Goal: Information Seeking & Learning: Find specific page/section

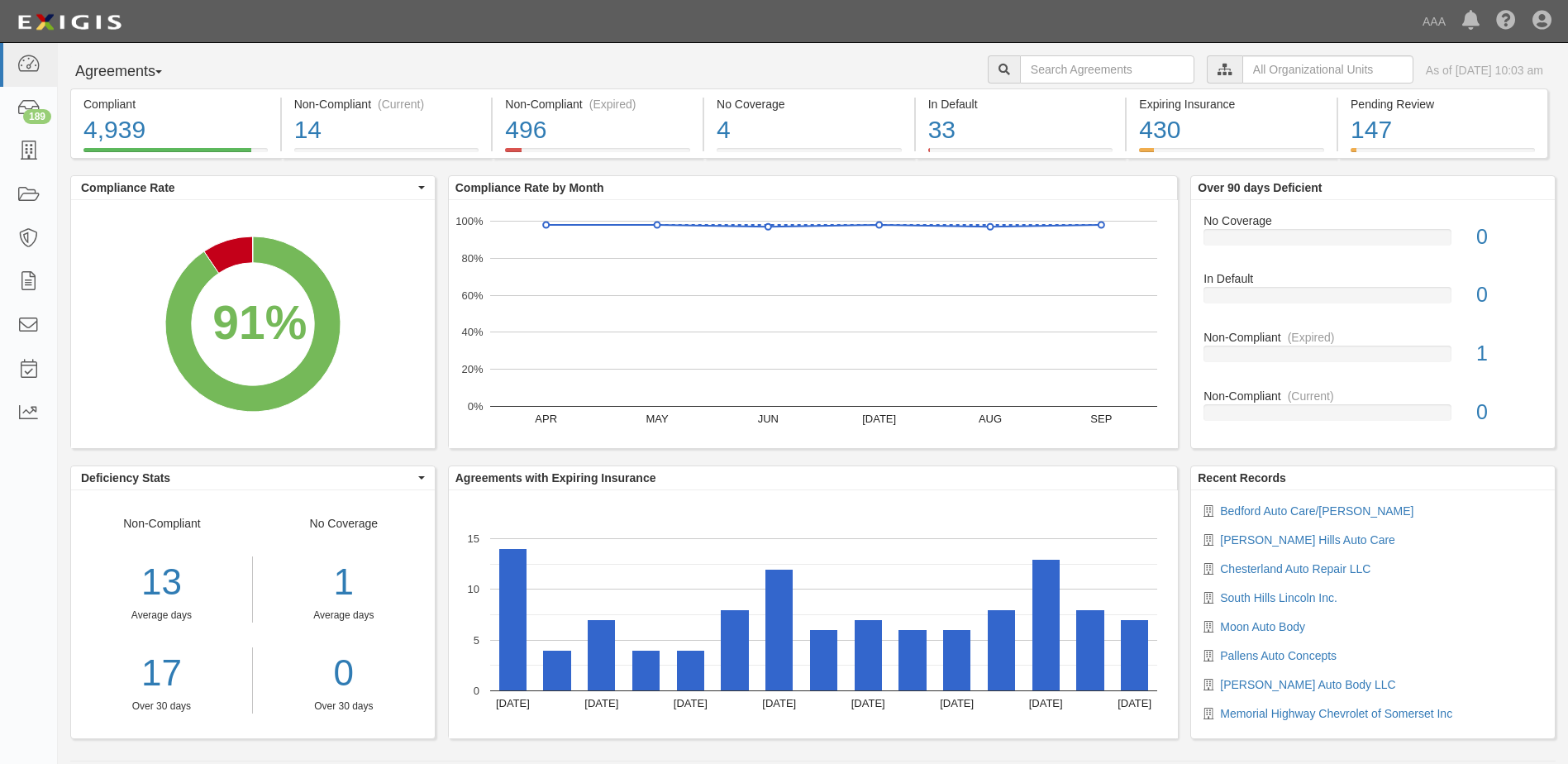
click at [165, 76] on button "Agreements" at bounding box center [133, 72] width 124 height 33
click at [108, 106] on link "Parties" at bounding box center [136, 106] width 130 height 21
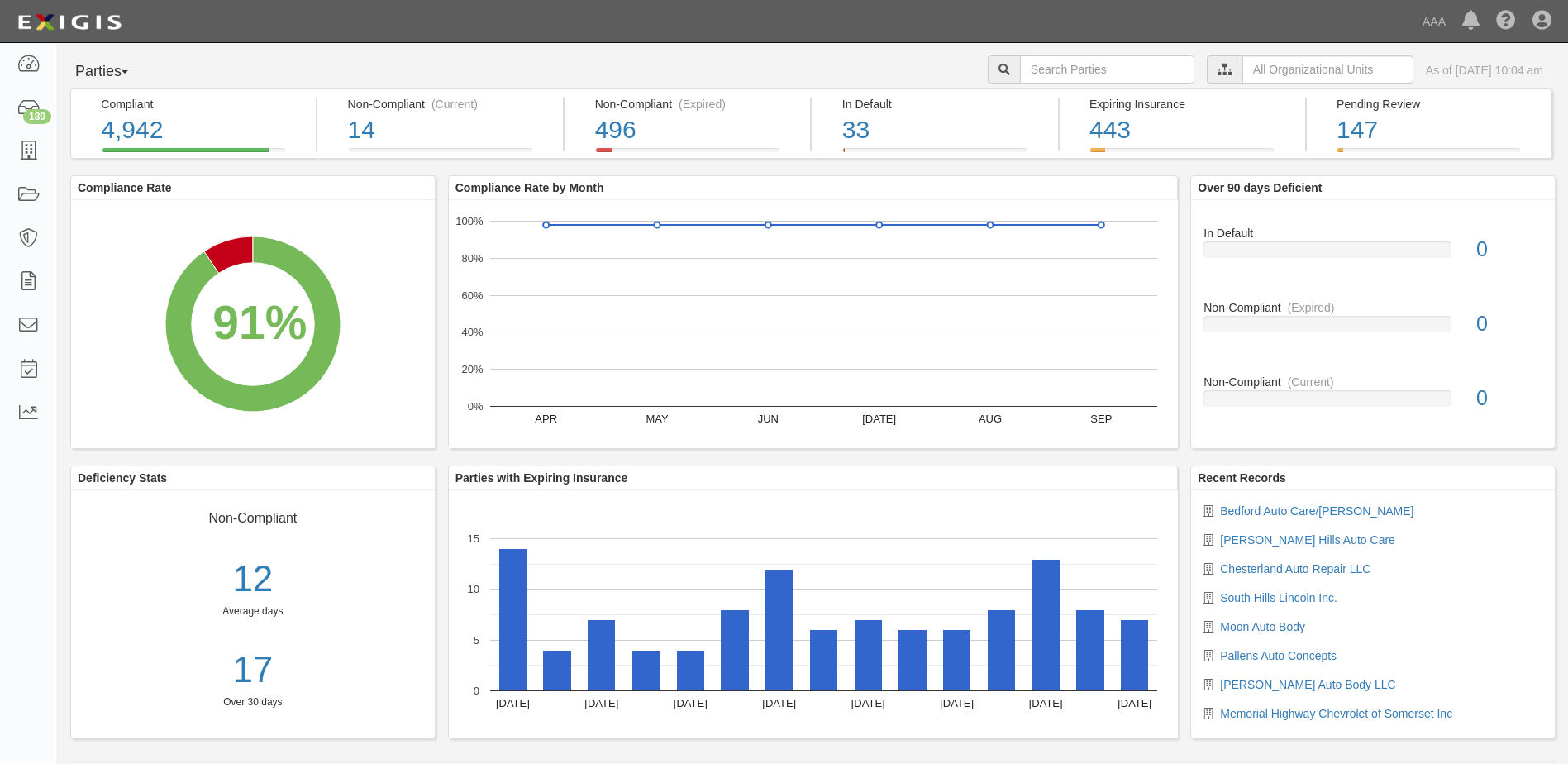
click at [1020, 66] on input "text" at bounding box center [1107, 69] width 175 height 28
type input "22760"
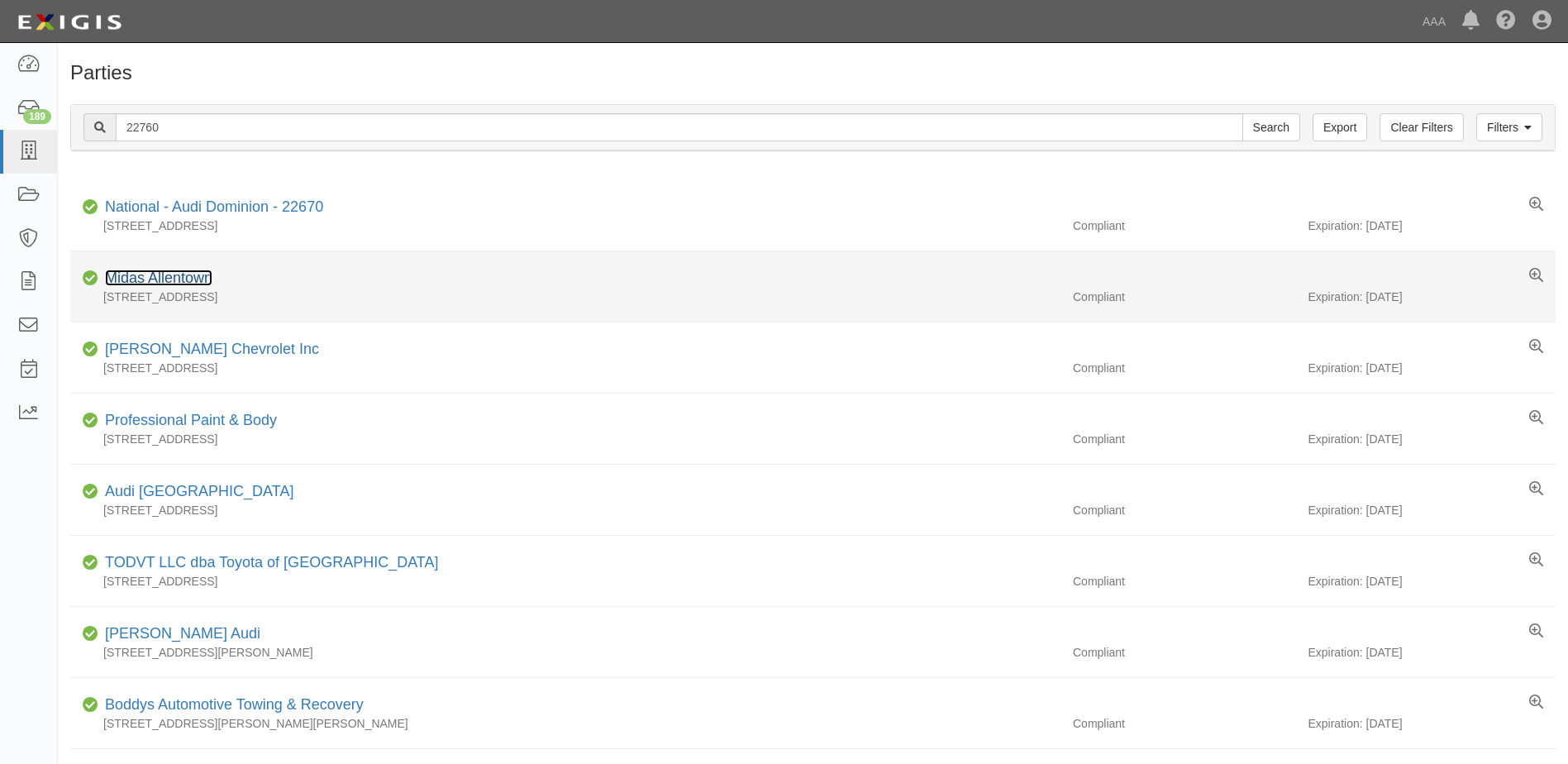
click at [146, 280] on link "Midas Allentown" at bounding box center [158, 278] width 107 height 16
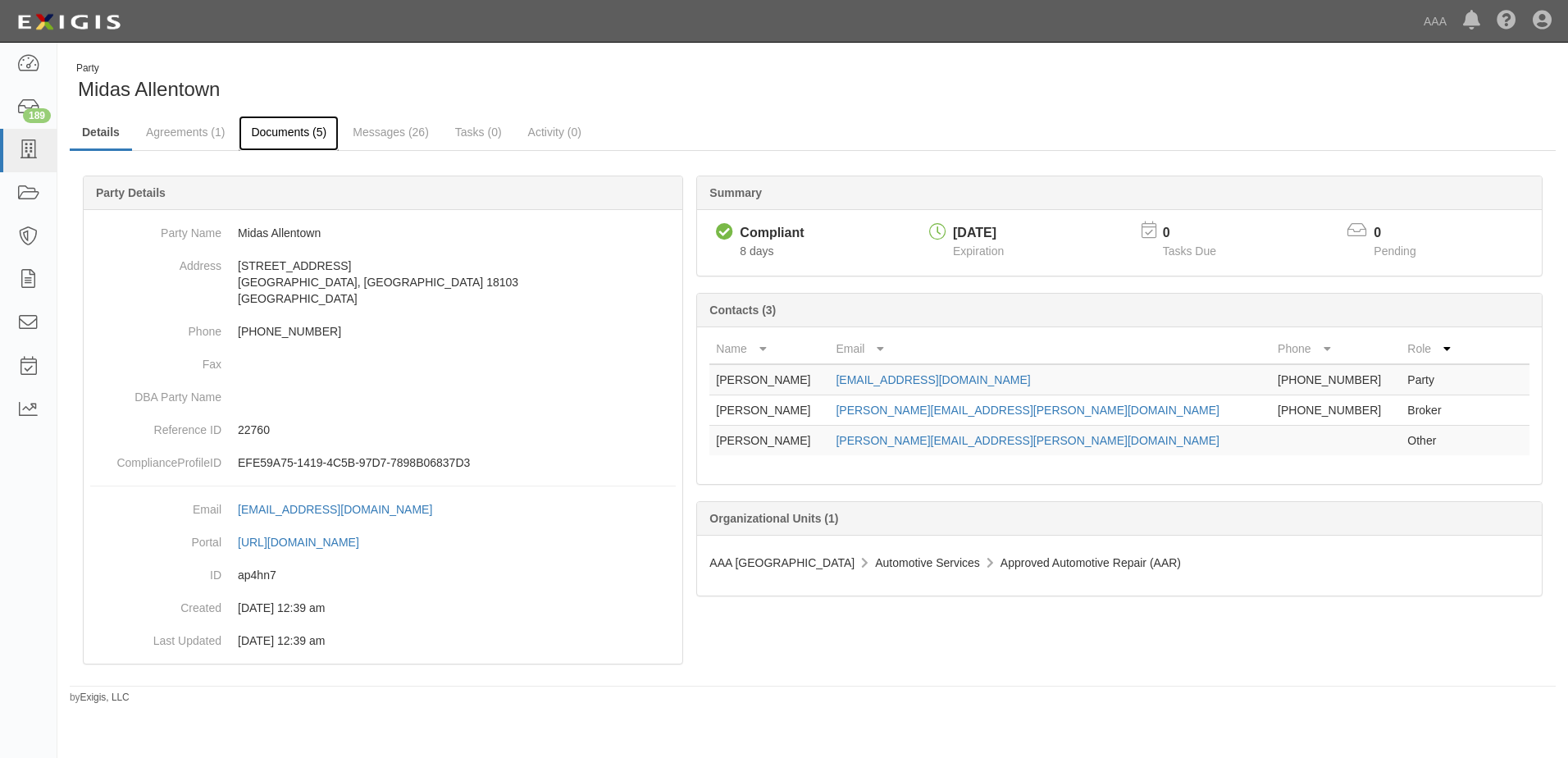
click at [273, 130] on link "Documents (5)" at bounding box center [289, 134] width 100 height 35
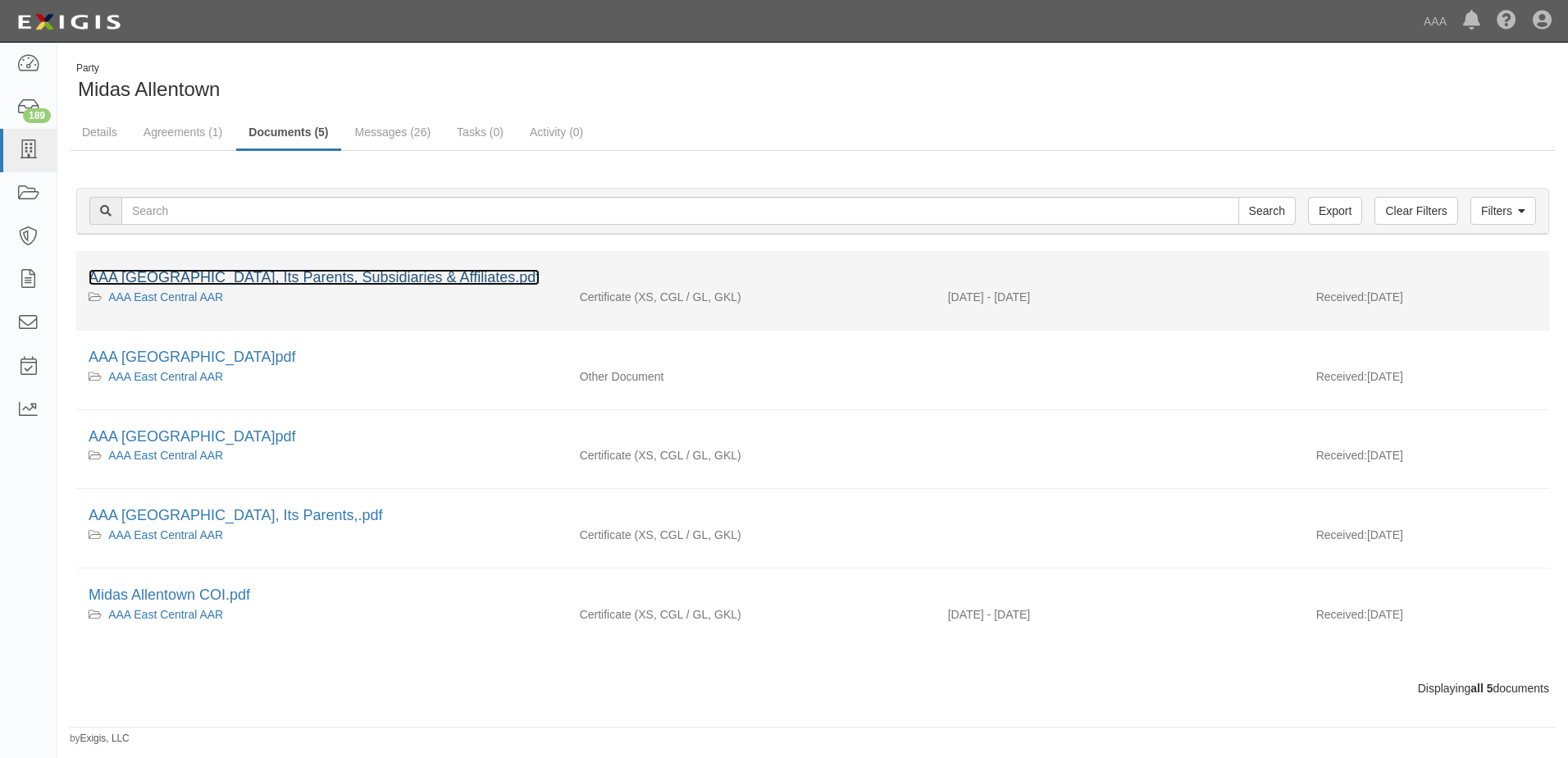
click at [153, 277] on link "AAA [GEOGRAPHIC_DATA], Its Parents, Subsidiaries & Affiliates.pdf" at bounding box center [314, 276] width 451 height 16
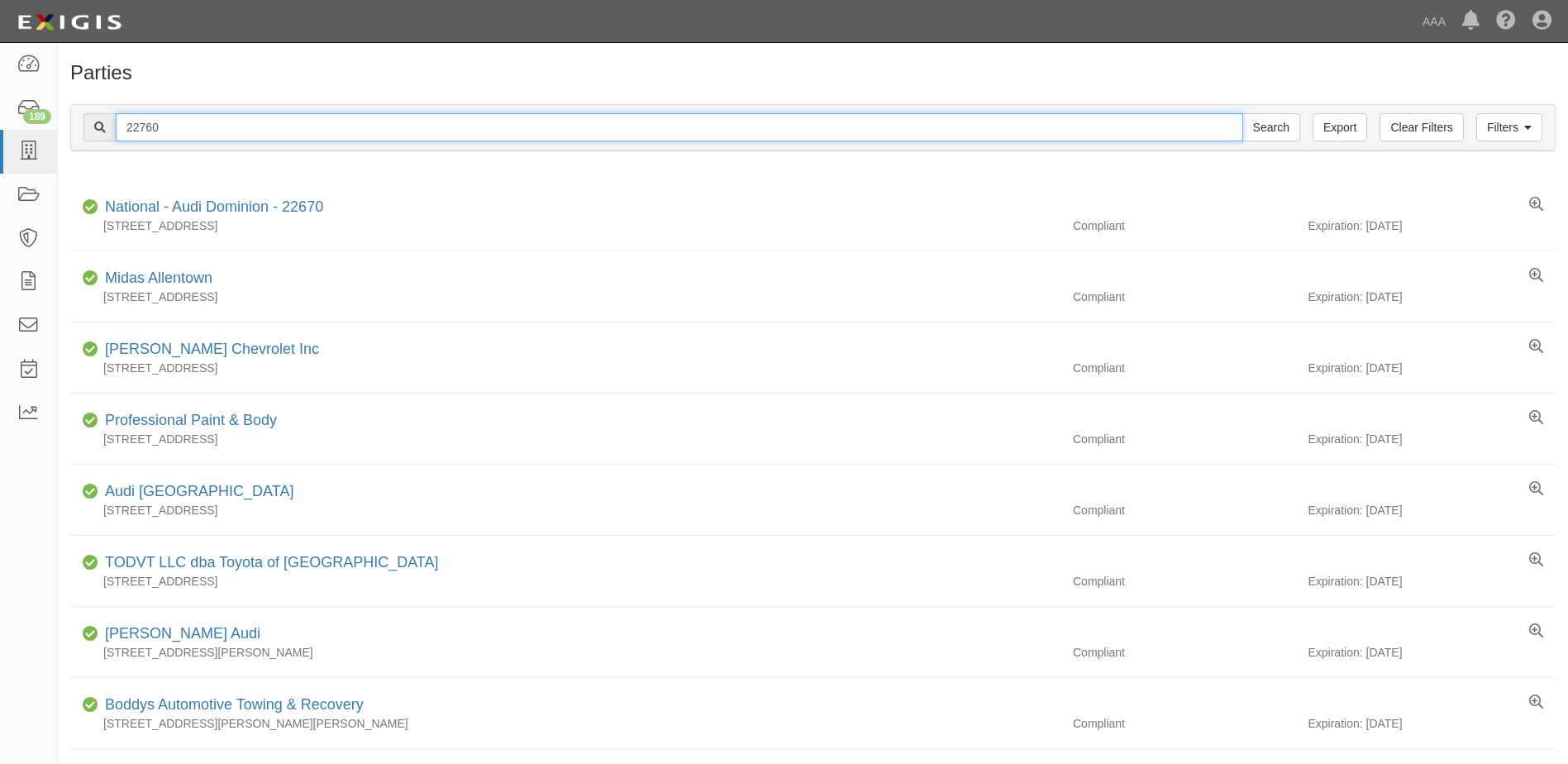
drag, startPoint x: 168, startPoint y: 127, endPoint x: 103, endPoint y: 128, distance: 65.0
click at [103, 128] on div "22760 Search" at bounding box center [691, 127] width 1216 height 28
type input "10474"
click at [1242, 113] on input "Search" at bounding box center [1271, 127] width 58 height 28
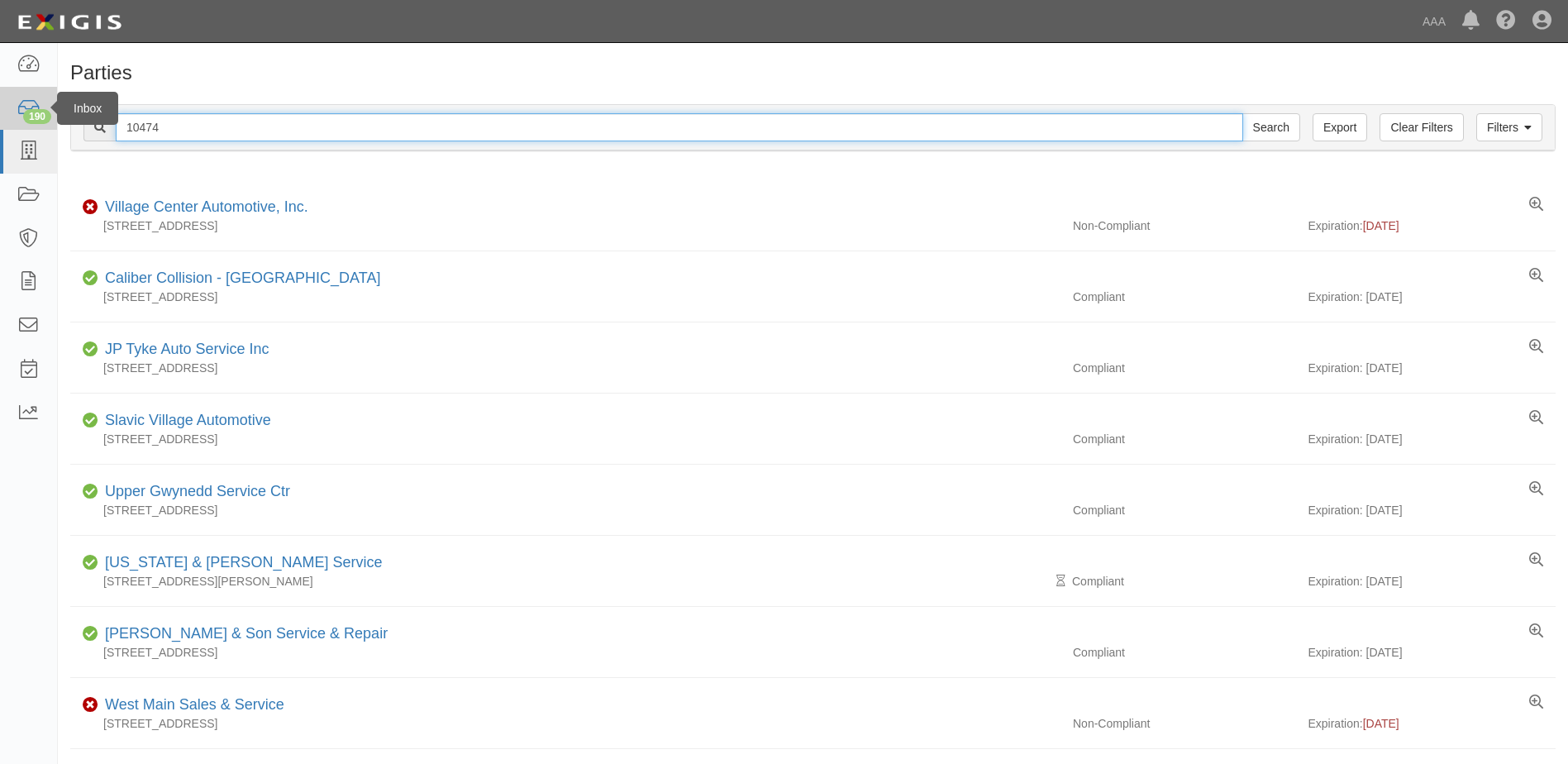
drag, startPoint x: 180, startPoint y: 133, endPoint x: 51, endPoint y: 126, distance: 129.2
type input "10391"
click at [1242, 113] on input "Search" at bounding box center [1271, 127] width 58 height 28
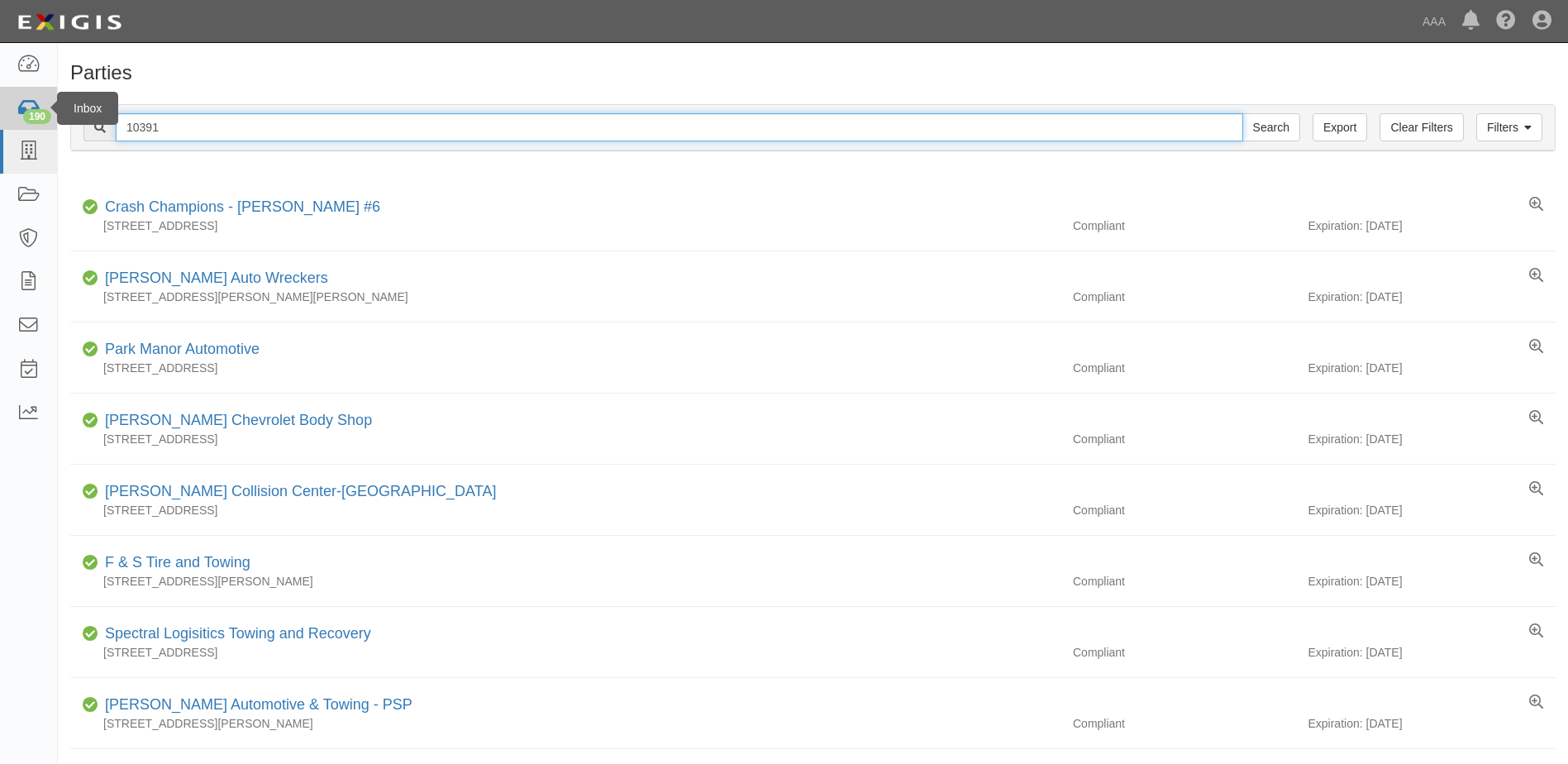
drag, startPoint x: 166, startPoint y: 128, endPoint x: 44, endPoint y: 123, distance: 122.1
type input "19847"
click at [1242, 113] on input "Search" at bounding box center [1271, 127] width 58 height 28
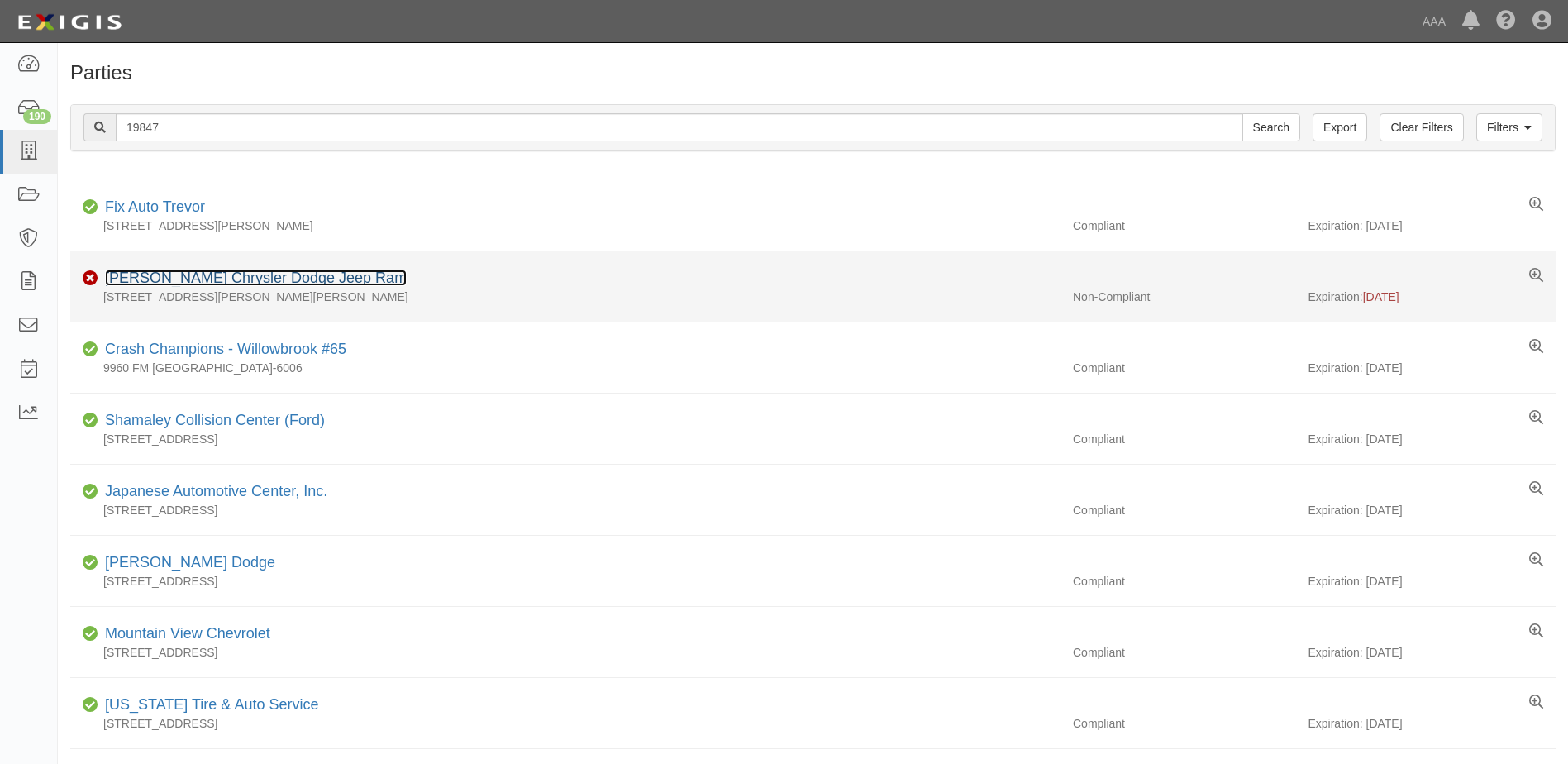
click at [149, 276] on link "[PERSON_NAME] Chrysler Dodge Jeep Ram" at bounding box center [255, 278] width 301 height 16
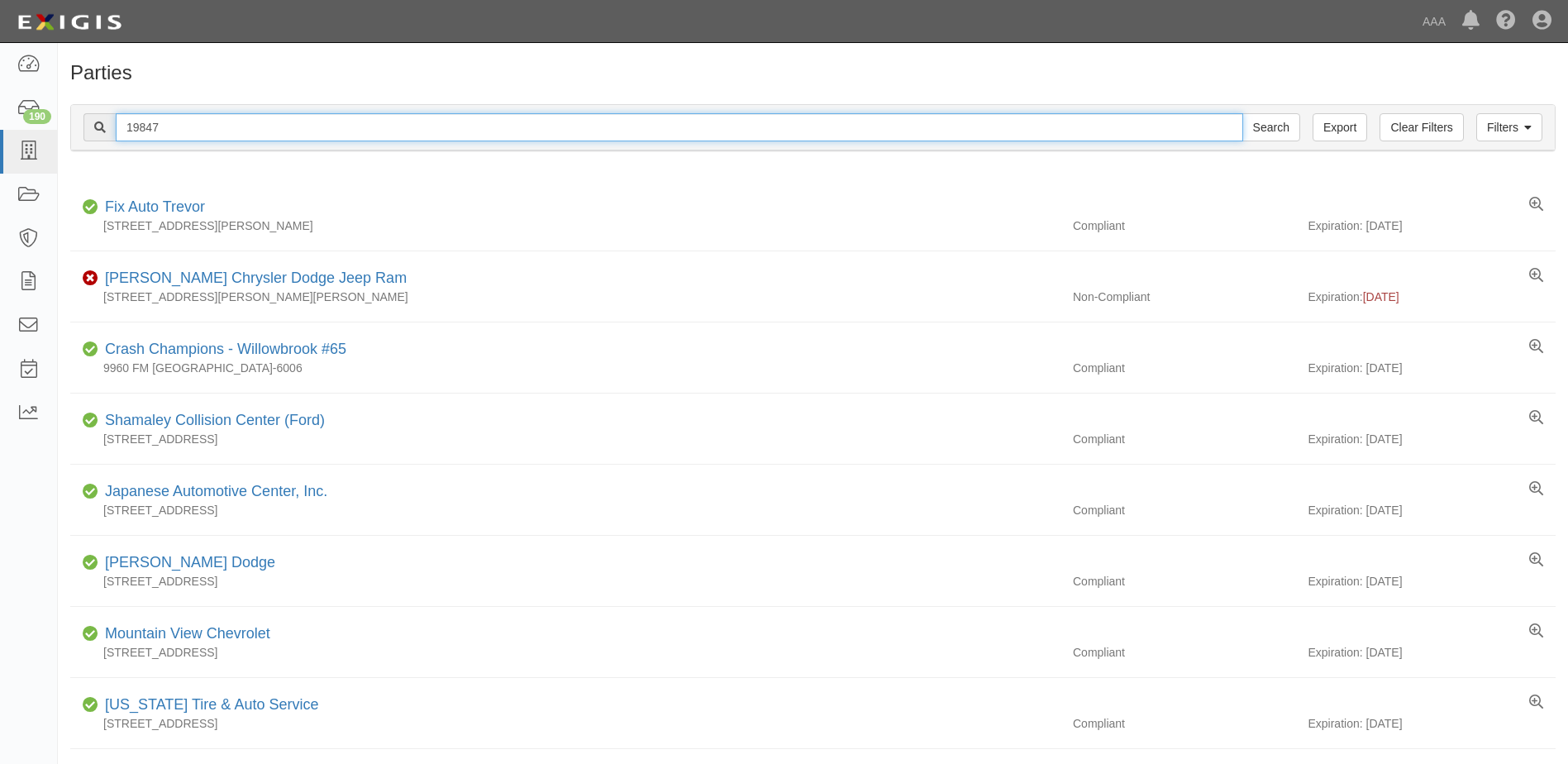
drag, startPoint x: 182, startPoint y: 124, endPoint x: 67, endPoint y: 127, distance: 115.0
click at [67, 127] on div "Filters Clear Filters Export 19847 Search Filters Compliance Status Compliant N…" at bounding box center [813, 129] width 1510 height 76
type input "10352"
click at [1242, 113] on input "Search" at bounding box center [1271, 127] width 58 height 28
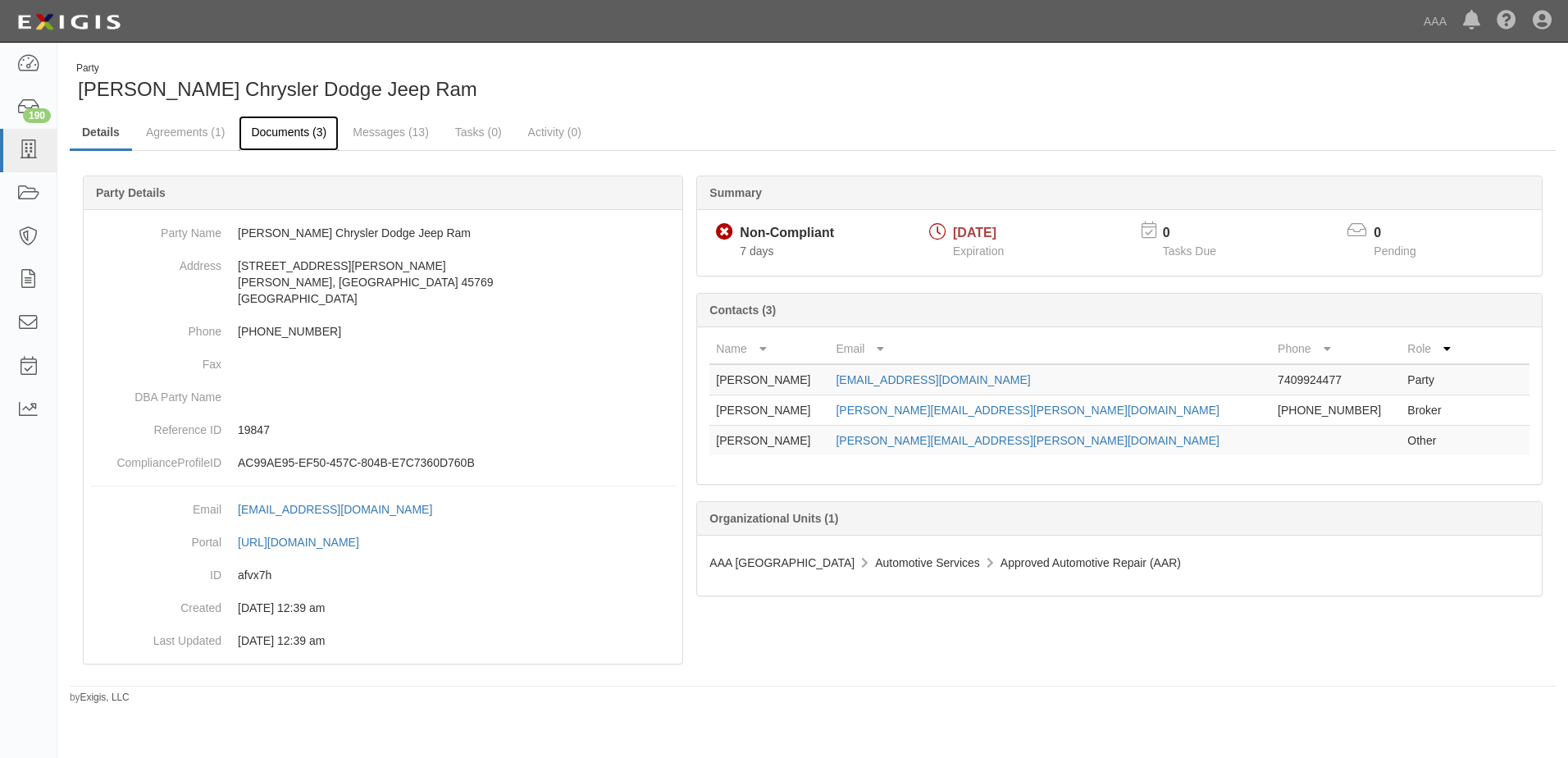
click at [269, 134] on link "Documents (3)" at bounding box center [289, 134] width 100 height 35
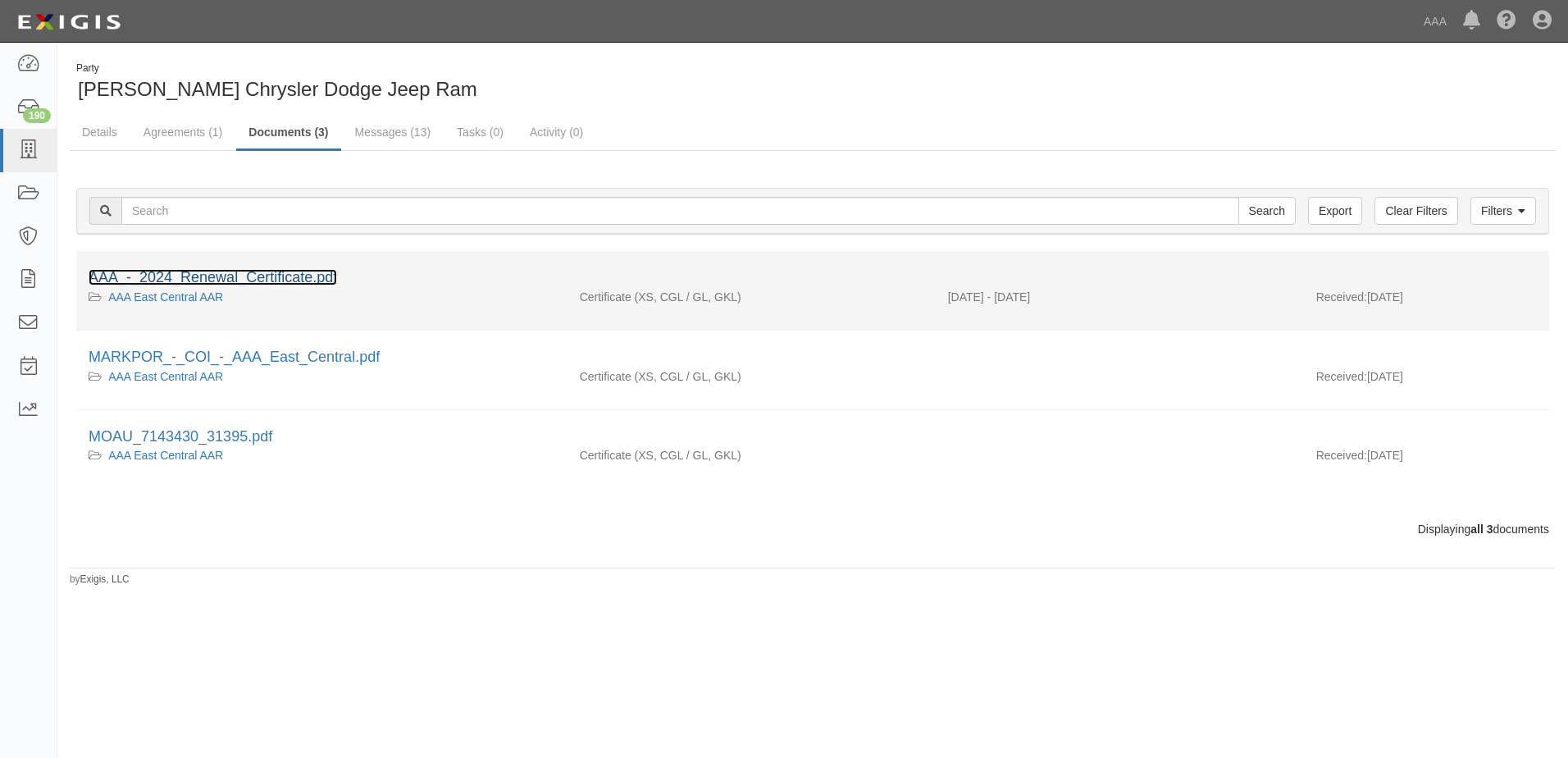
click at [188, 277] on link "AAA_-_2024_Renewal_Certificate.pdf" at bounding box center [213, 276] width 248 height 16
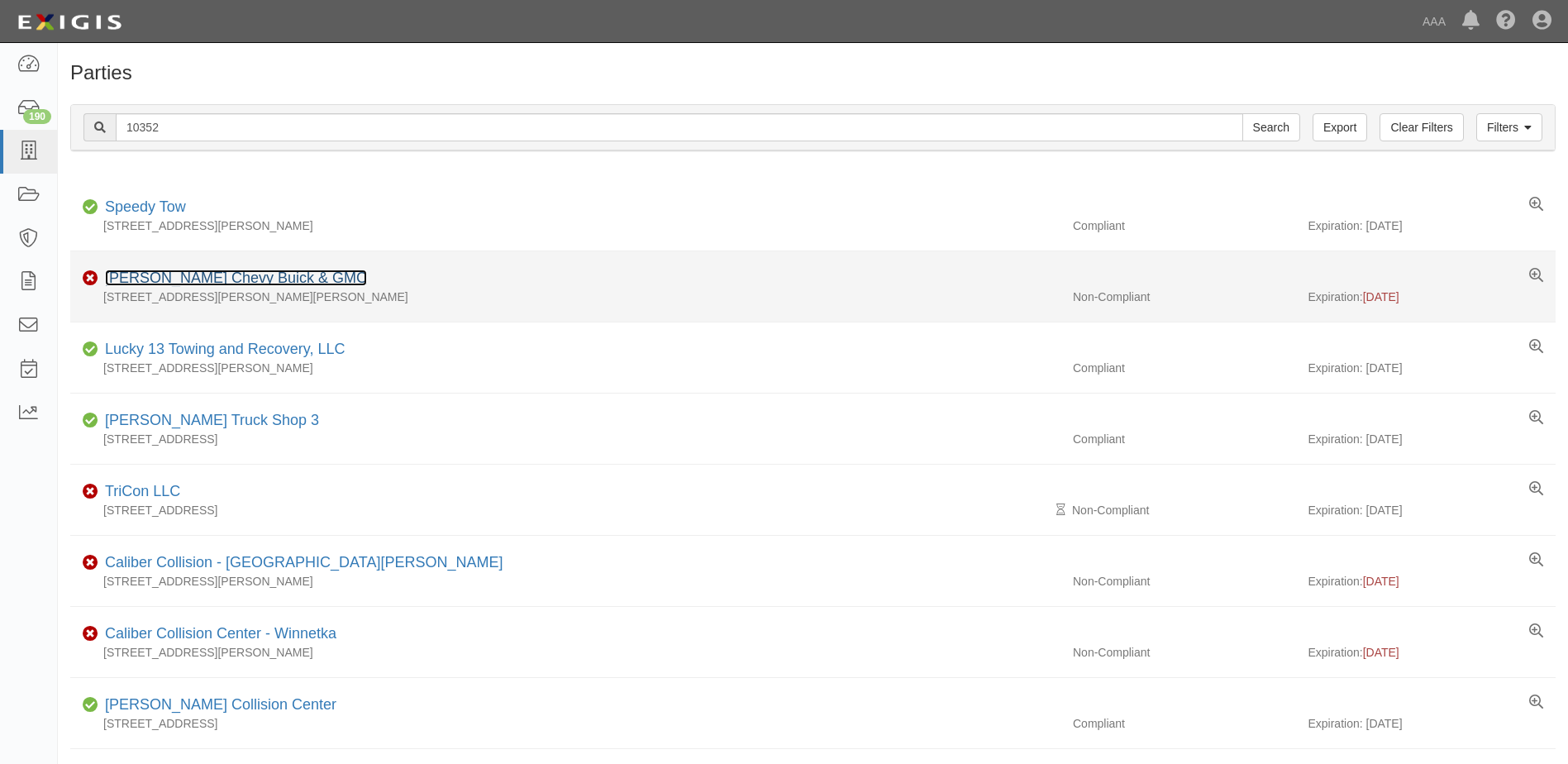
click at [167, 273] on link "[PERSON_NAME] Chevy Buick & GMC" at bounding box center [236, 278] width 262 height 16
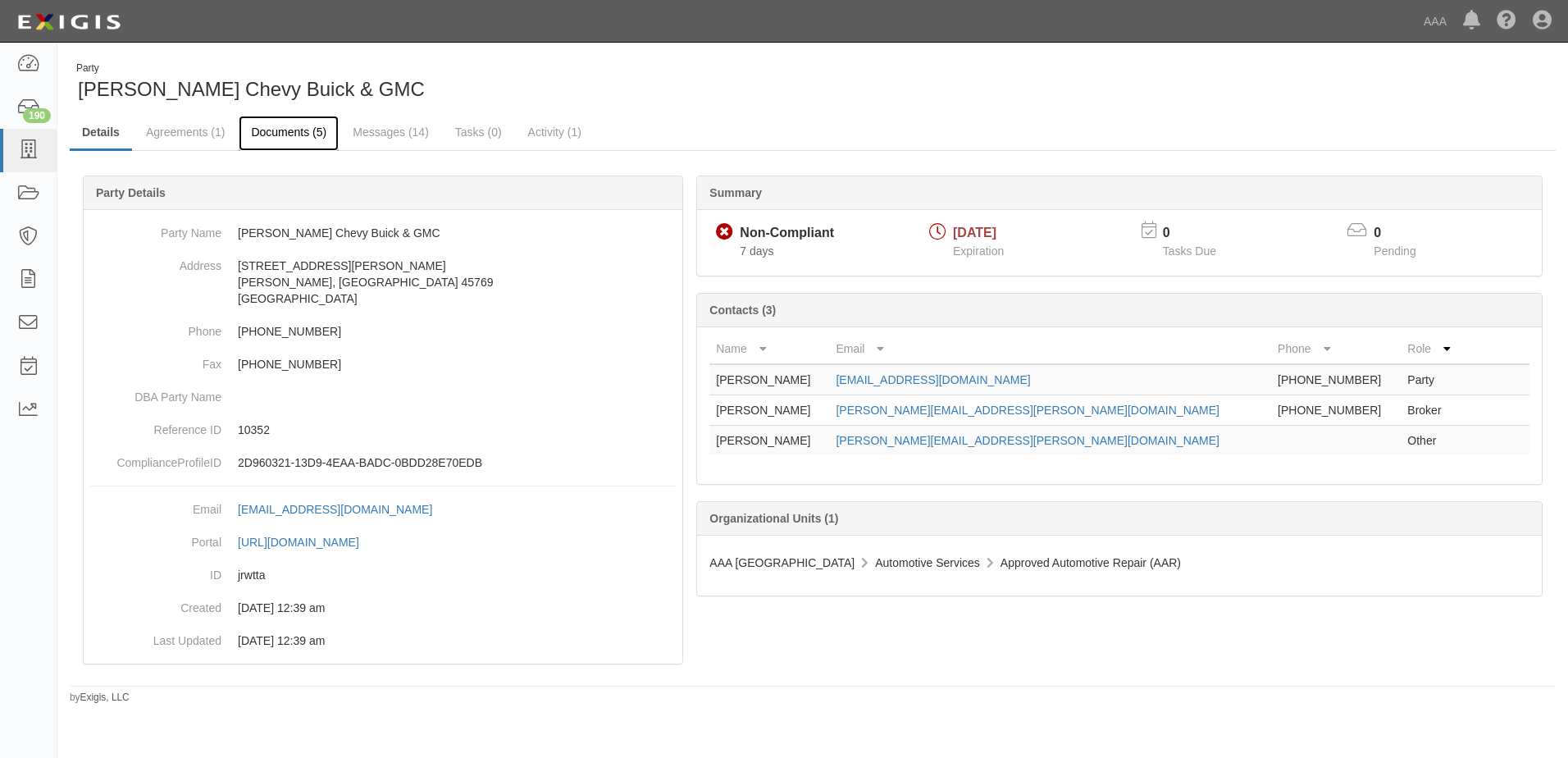
click at [272, 134] on link "Documents (5)" at bounding box center [289, 134] width 100 height 35
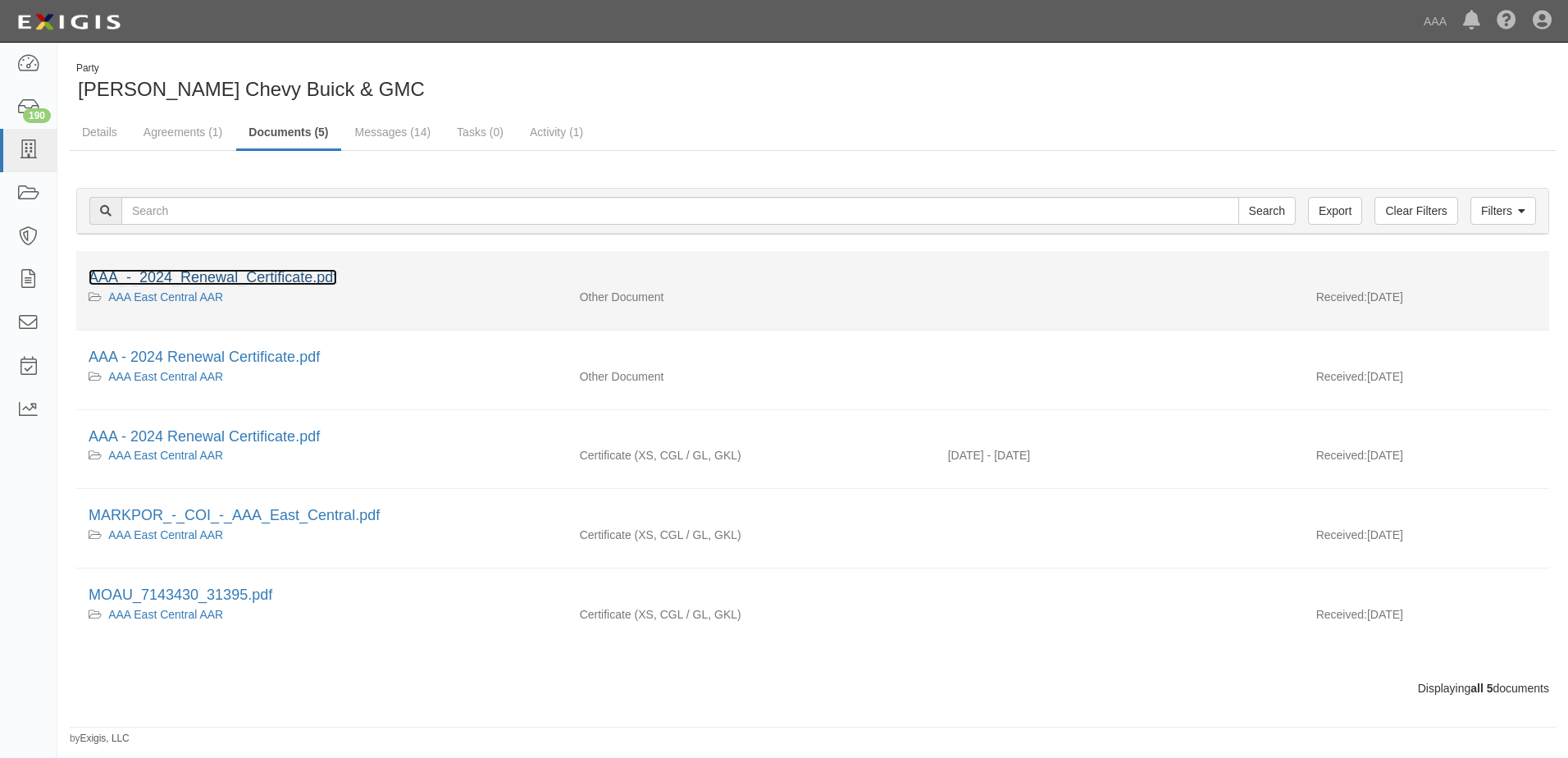
click at [198, 275] on link "AAA_-_2024_Renewal_Certificate.pdf" at bounding box center [213, 276] width 248 height 16
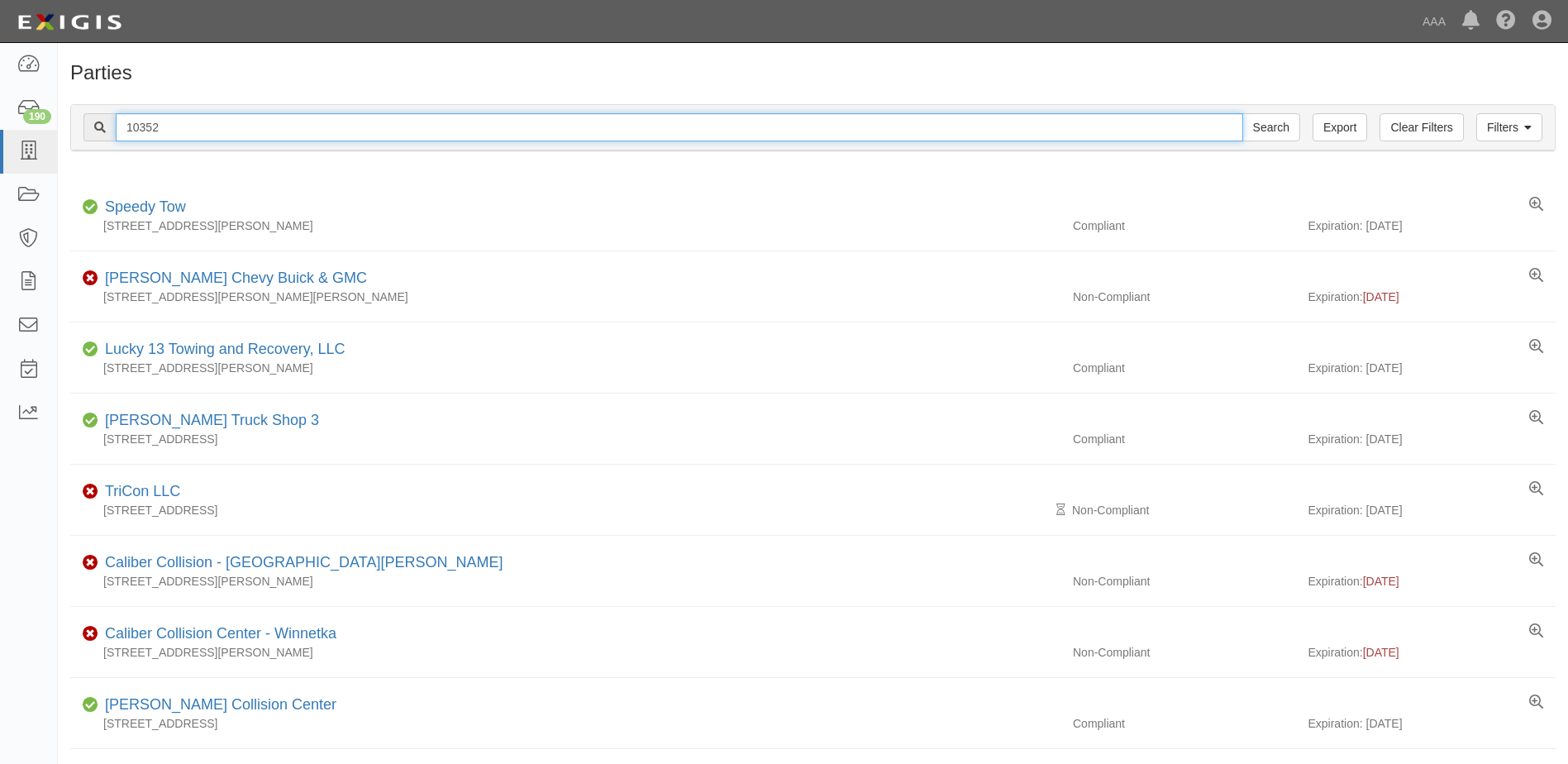
drag, startPoint x: 166, startPoint y: 122, endPoint x: 121, endPoint y: 123, distance: 45.0
click at [121, 123] on input "10352" at bounding box center [679, 127] width 1127 height 28
type input "23277"
click at [1242, 113] on input "Search" at bounding box center [1271, 127] width 58 height 28
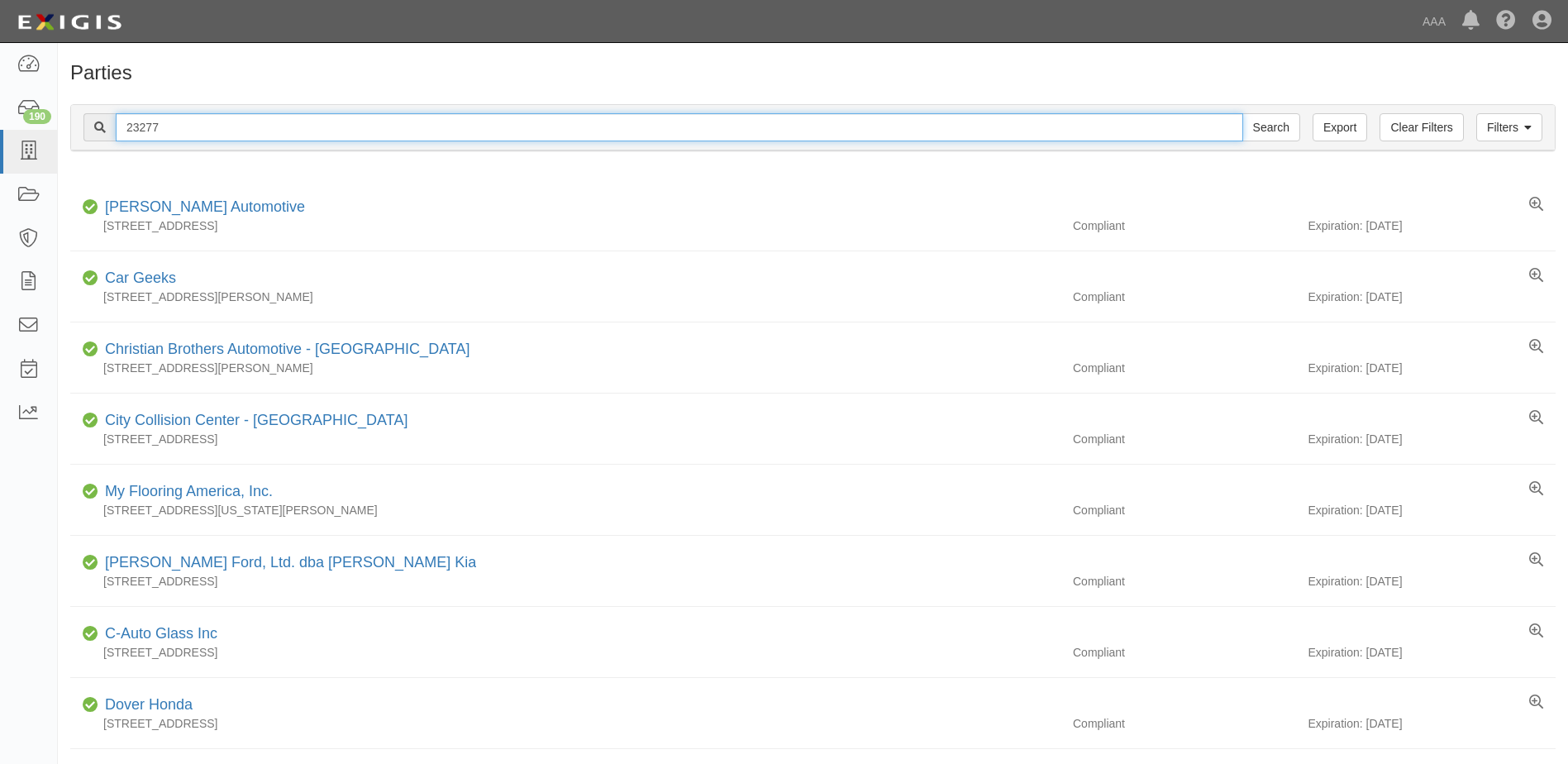
drag, startPoint x: 162, startPoint y: 127, endPoint x: 89, endPoint y: 124, distance: 73.1
click at [89, 124] on div "23277 Search" at bounding box center [691, 127] width 1216 height 28
type input "10324"
click at [1242, 113] on input "Search" at bounding box center [1271, 127] width 58 height 28
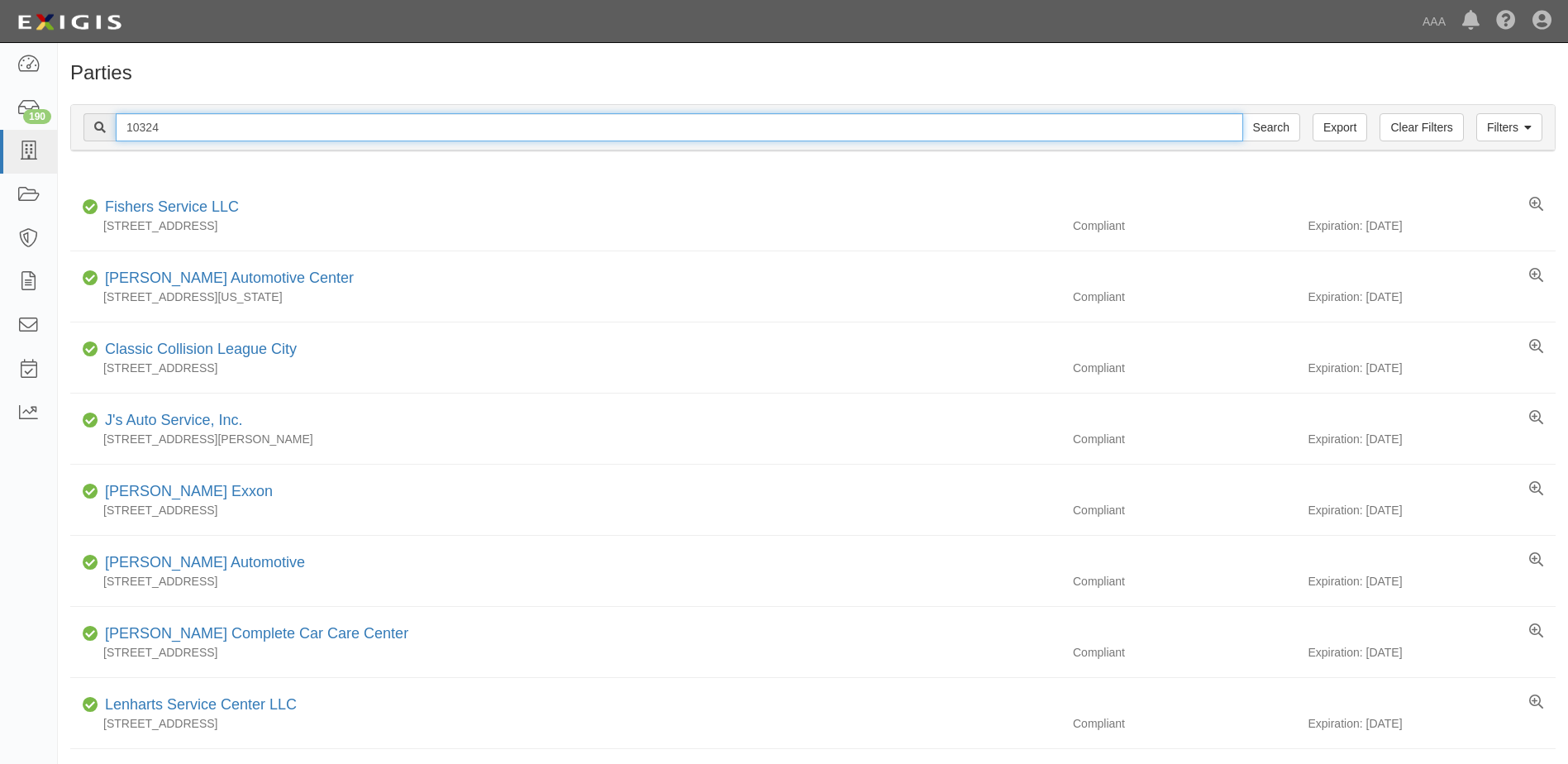
drag, startPoint x: 178, startPoint y: 125, endPoint x: 67, endPoint y: 105, distance: 112.8
click at [67, 105] on div "Filters Clear Filters Export 10324 Search Filters Compliance Status Compliant N…" at bounding box center [813, 129] width 1510 height 76
type input "10381"
click at [1242, 113] on input "Search" at bounding box center [1271, 127] width 58 height 28
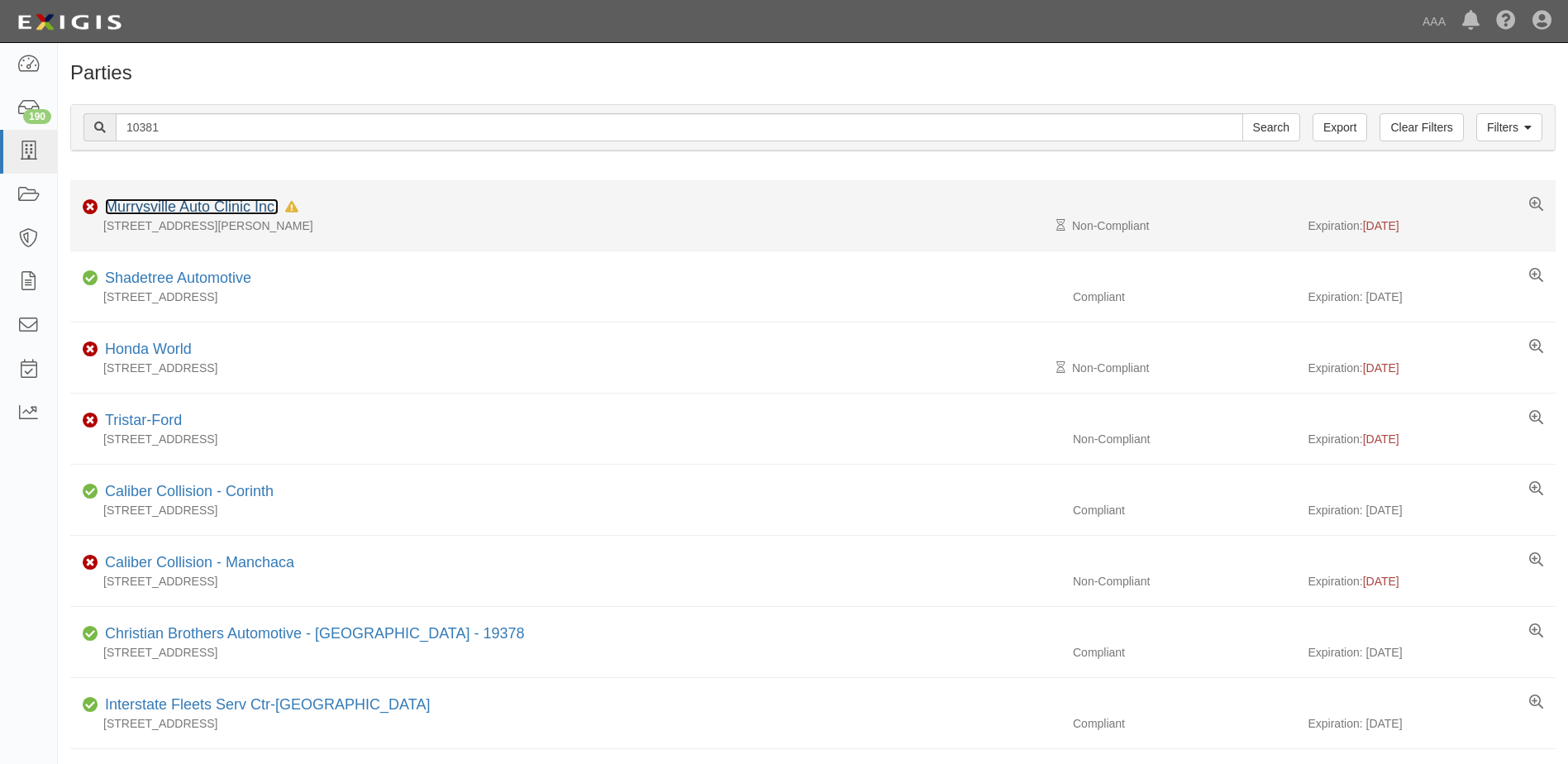
click at [186, 202] on link "Murrysville Auto Clinic Inc." at bounding box center [192, 206] width 174 height 16
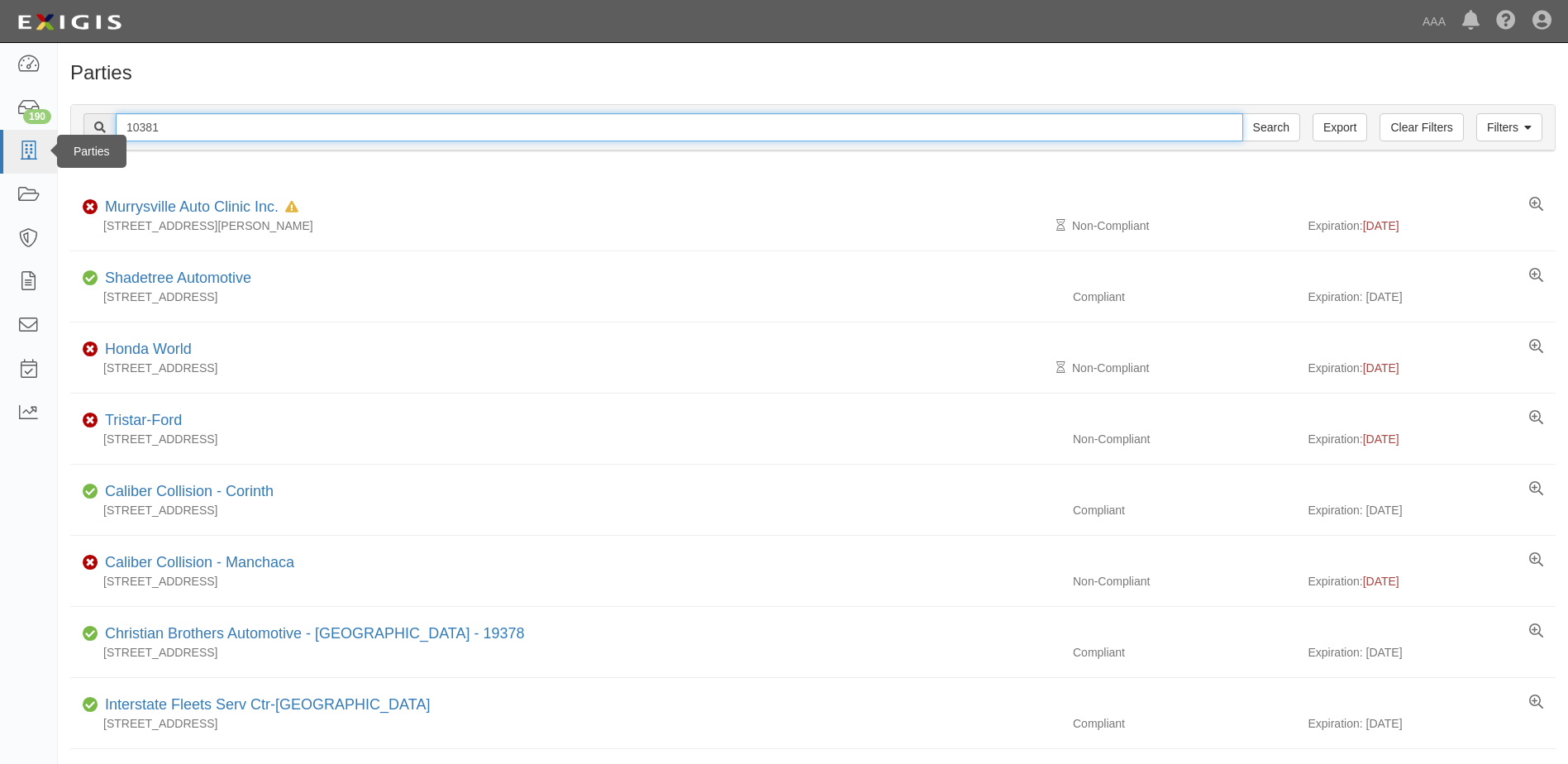
drag, startPoint x: 172, startPoint y: 125, endPoint x: 48, endPoint y: 131, distance: 124.1
type input "10126"
click at [1242, 113] on input "Search" at bounding box center [1271, 127] width 58 height 28
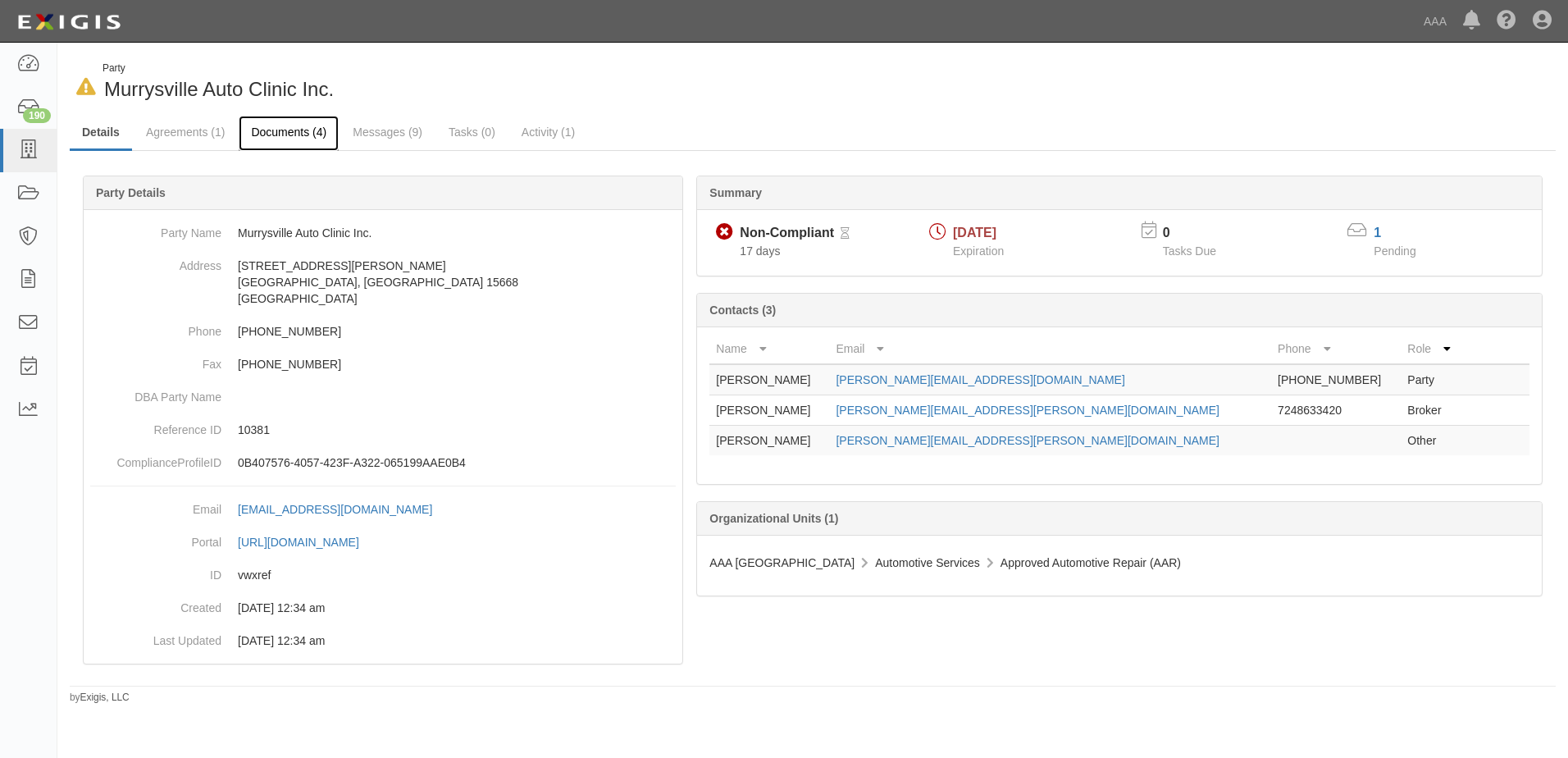
click at [271, 127] on link "Documents (4)" at bounding box center [289, 134] width 100 height 35
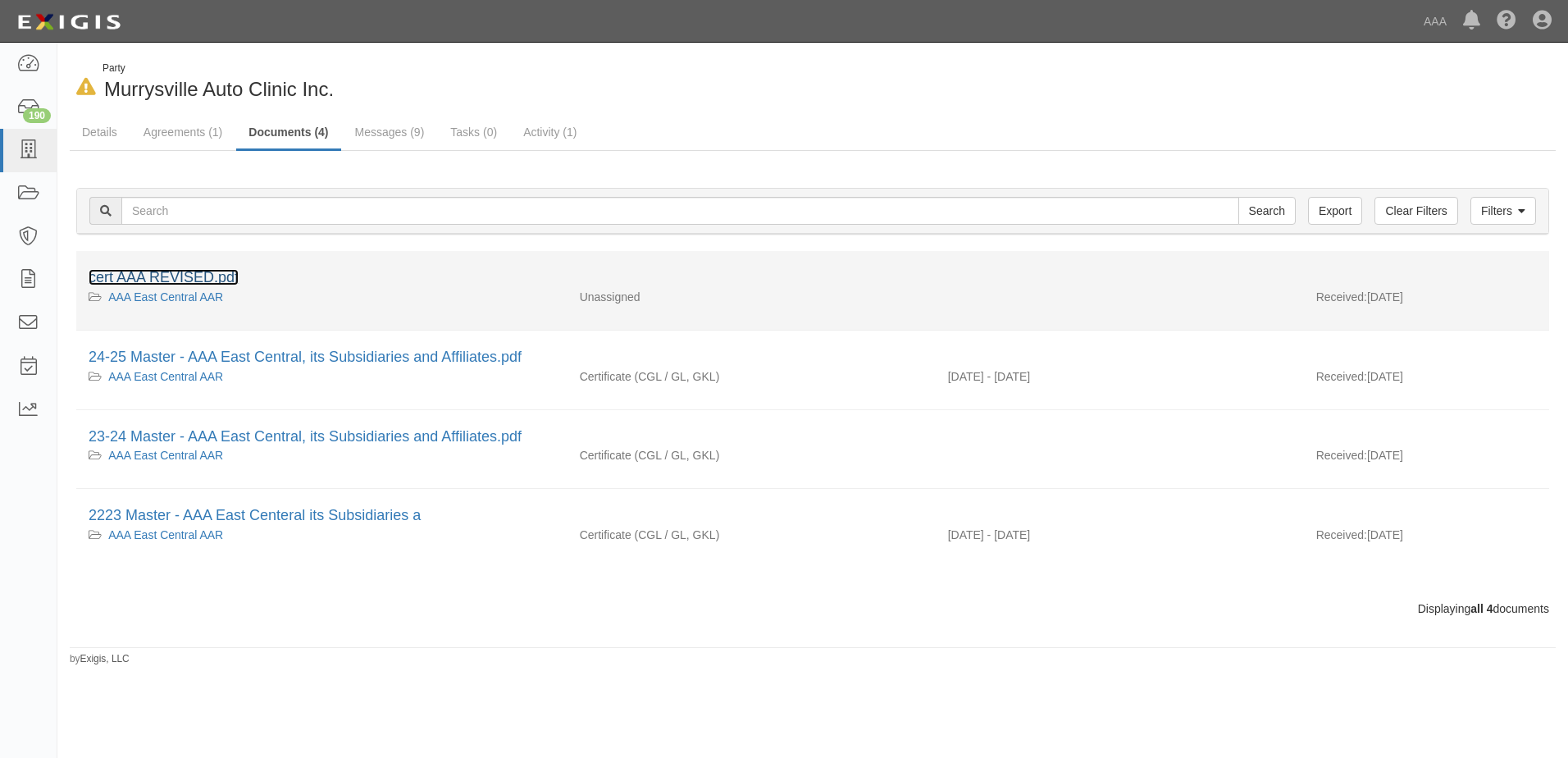
click at [139, 275] on link "cert AAA REVISED.pdf" at bounding box center [164, 276] width 150 height 16
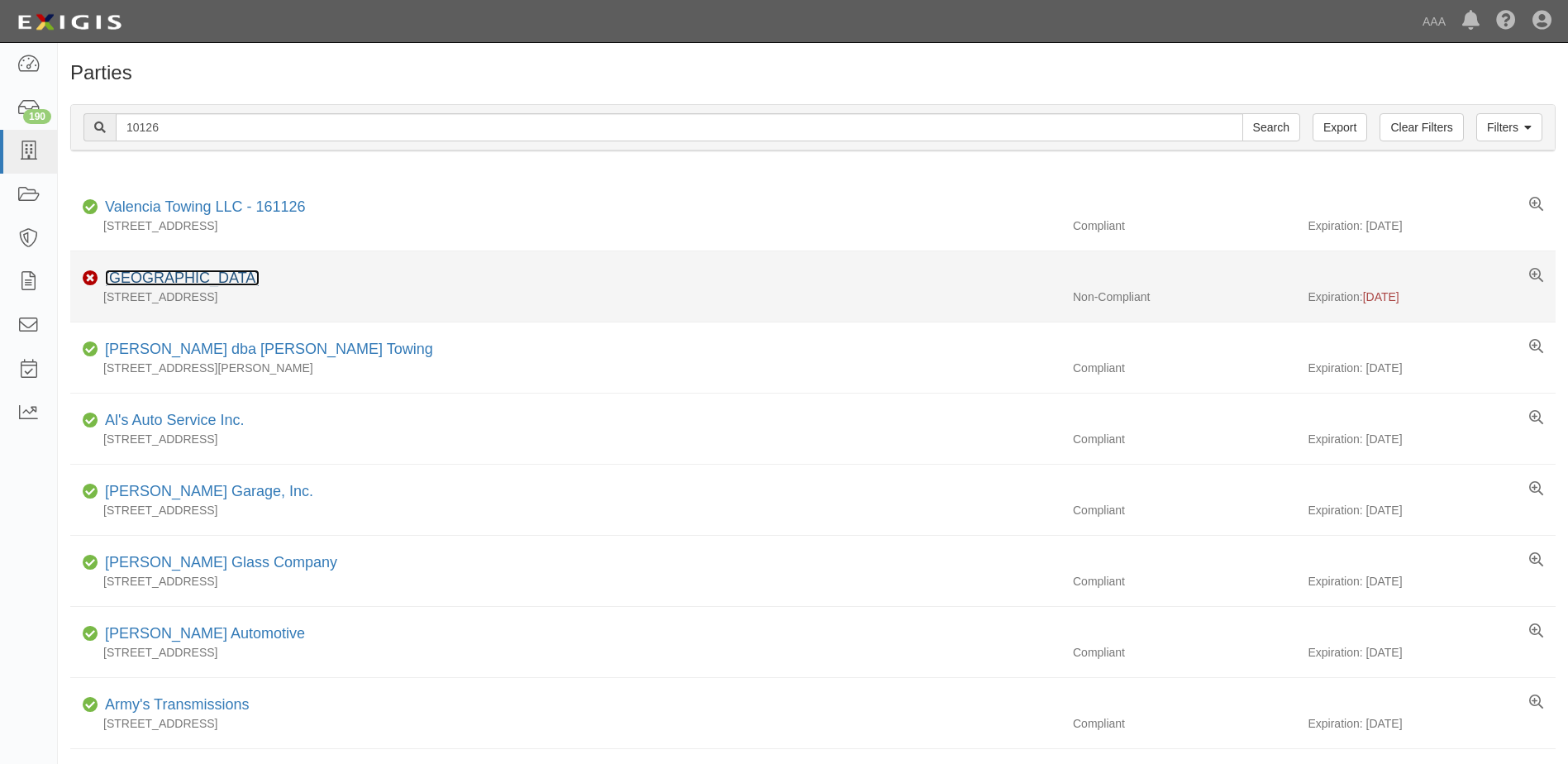
click at [174, 278] on link "[GEOGRAPHIC_DATA]" at bounding box center [182, 278] width 155 height 16
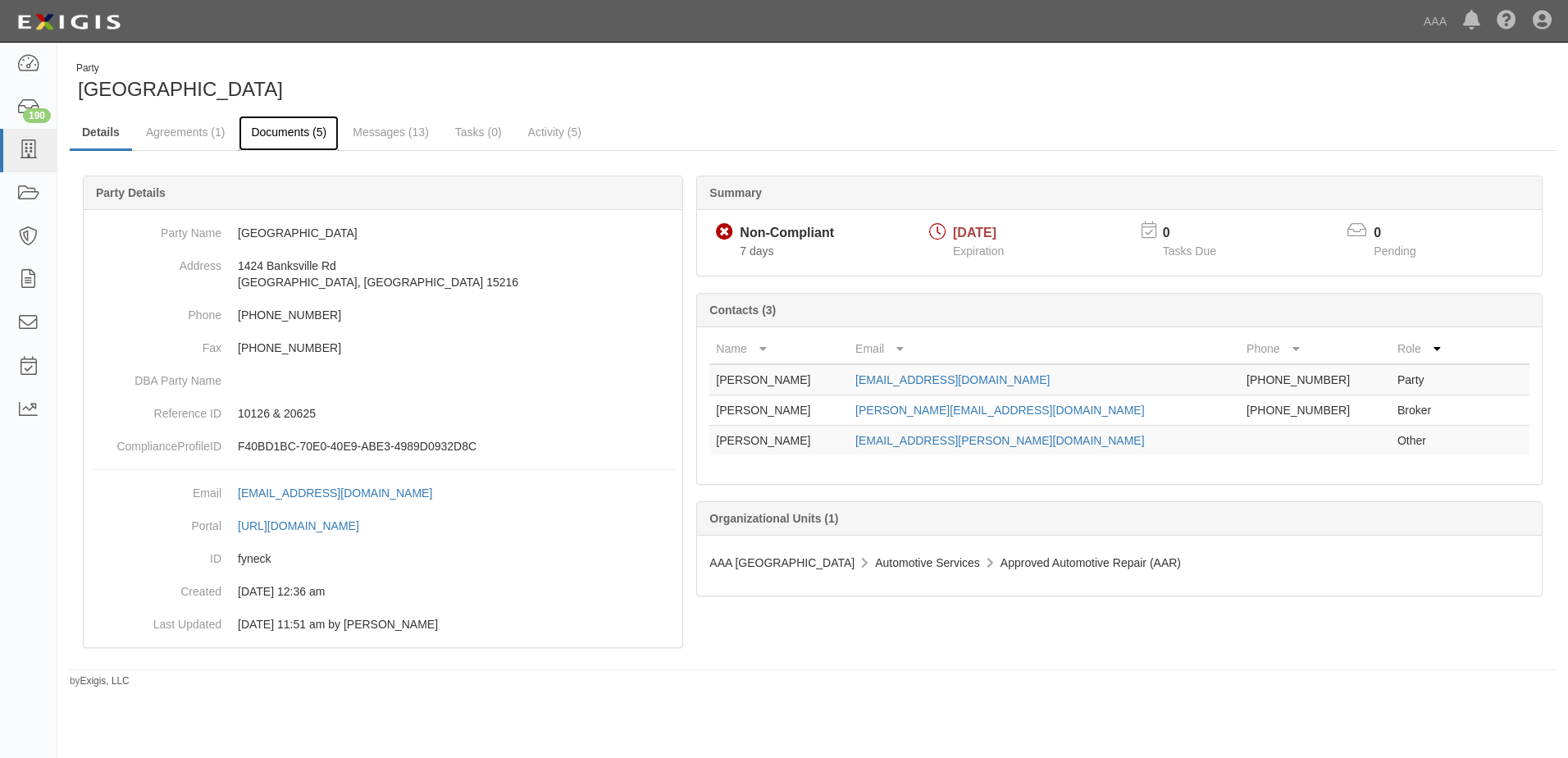
click at [286, 130] on link "Documents (5)" at bounding box center [289, 134] width 100 height 35
click at [387, 135] on link "Messages (13)" at bounding box center [390, 134] width 101 height 35
click at [272, 134] on link "Documents (5)" at bounding box center [289, 134] width 100 height 35
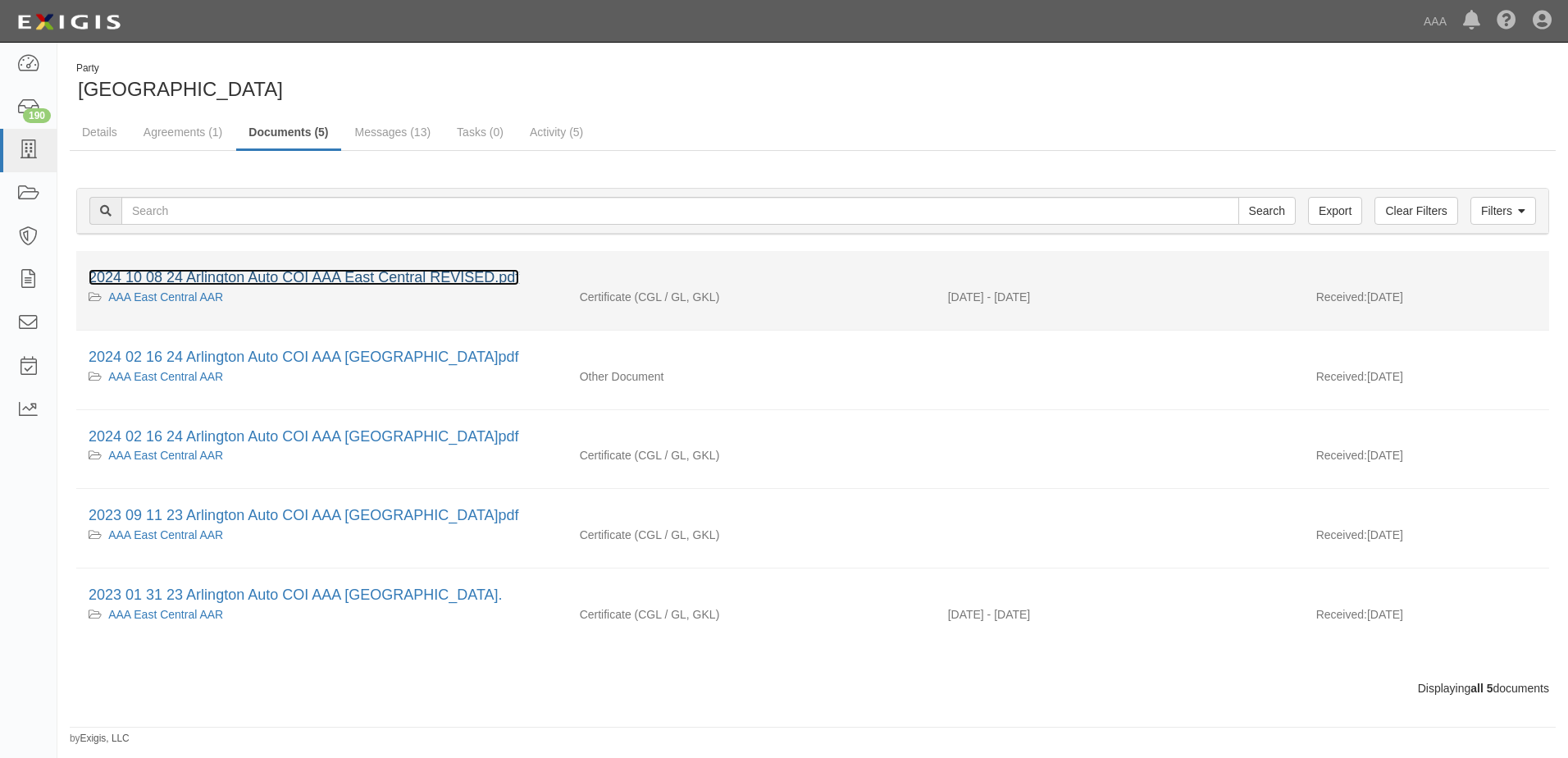
click at [280, 275] on link "2024 10 08 24 Arlington Auto COI AAA East Central REVISED.pdf" at bounding box center [304, 276] width 431 height 16
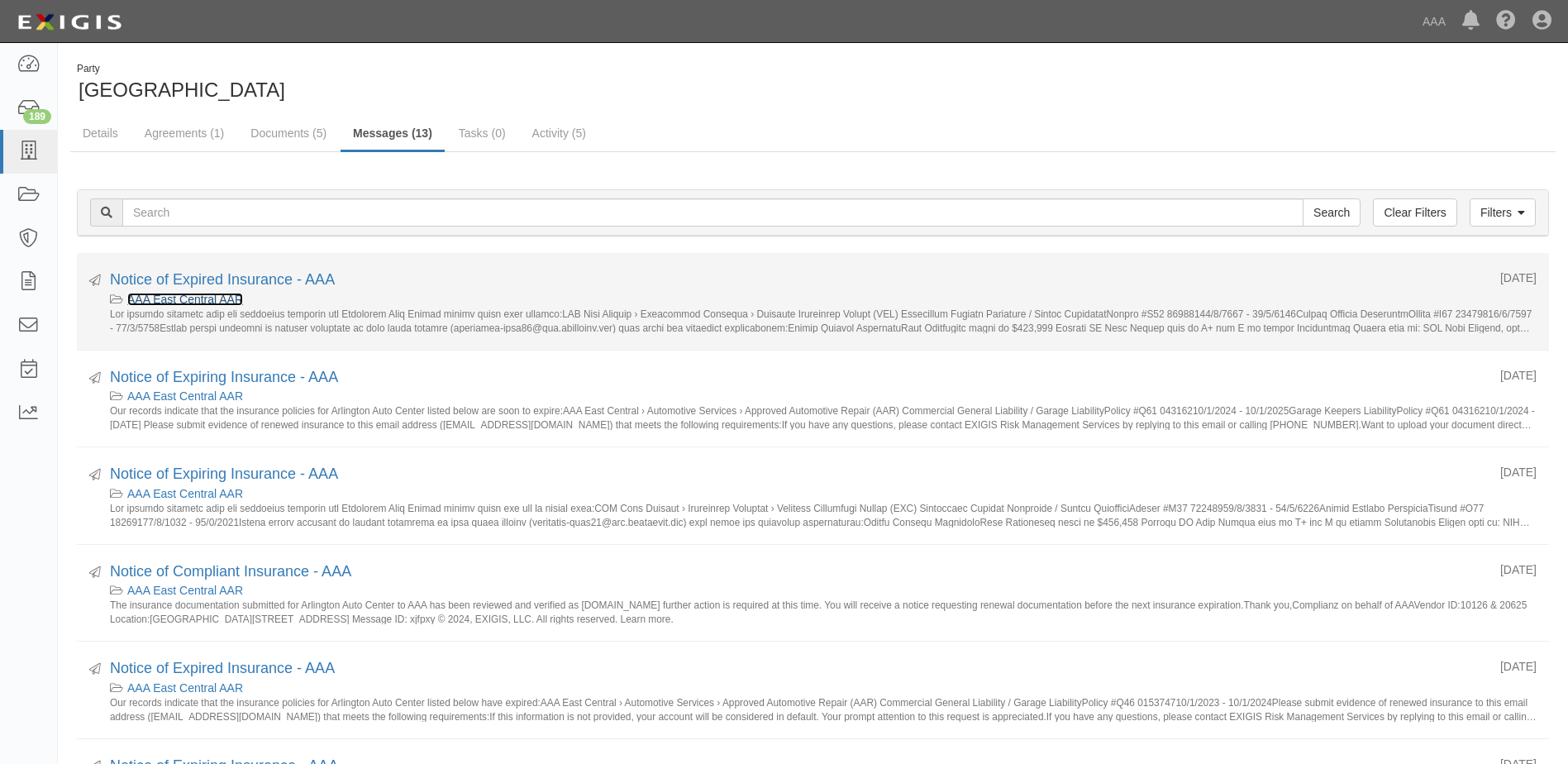
click at [152, 297] on link "AAA East Central AAR" at bounding box center [186, 300] width 116 height 14
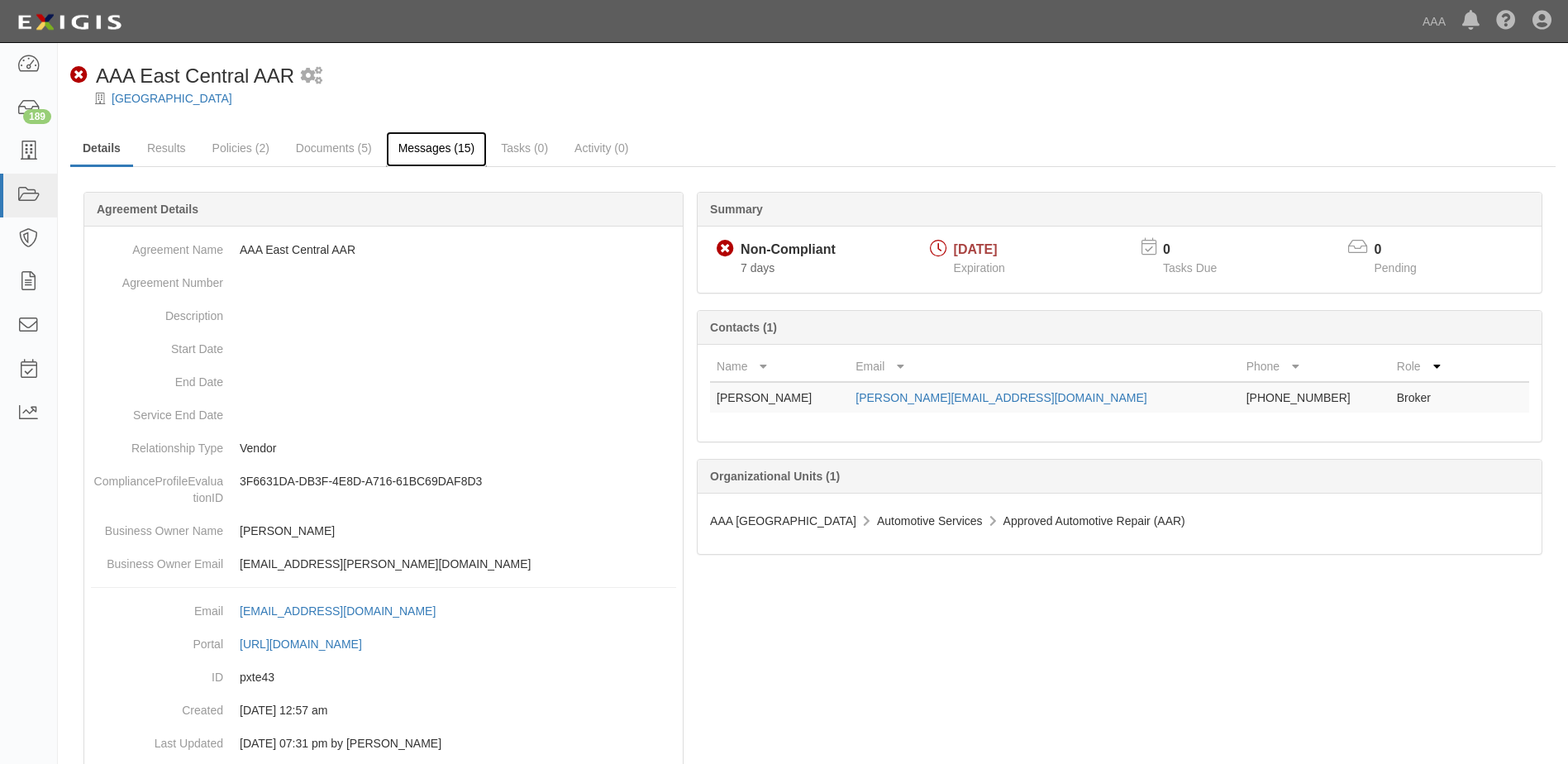
click at [440, 143] on link "Messages (15)" at bounding box center [436, 149] width 101 height 36
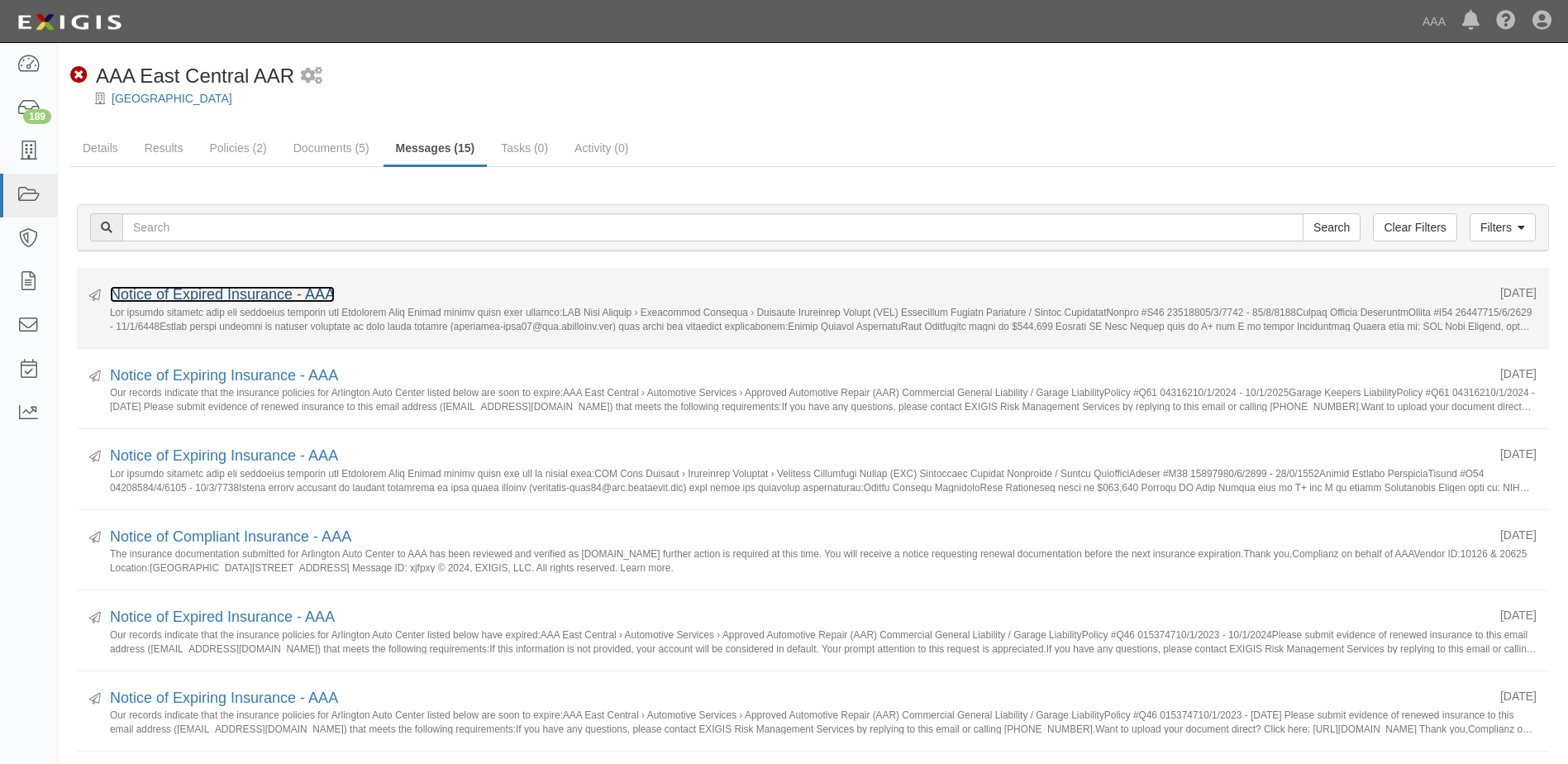
click at [175, 295] on link "Notice of Expired Insurance - AAA" at bounding box center [222, 294] width 225 height 16
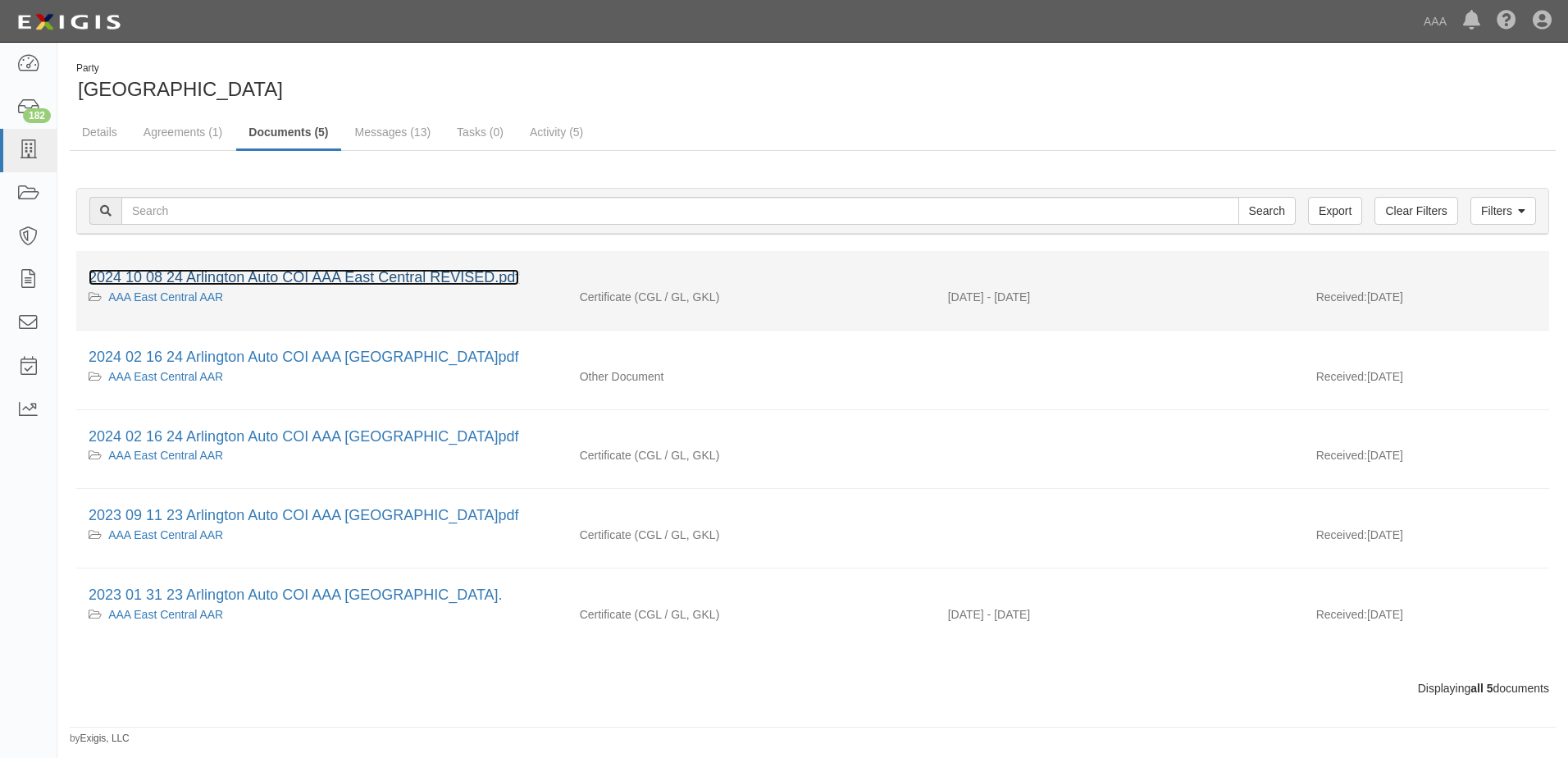
click at [186, 273] on link "2024 10 08 24 Arlington Auto COI AAA East Central REVISED.pdf" at bounding box center [304, 276] width 431 height 16
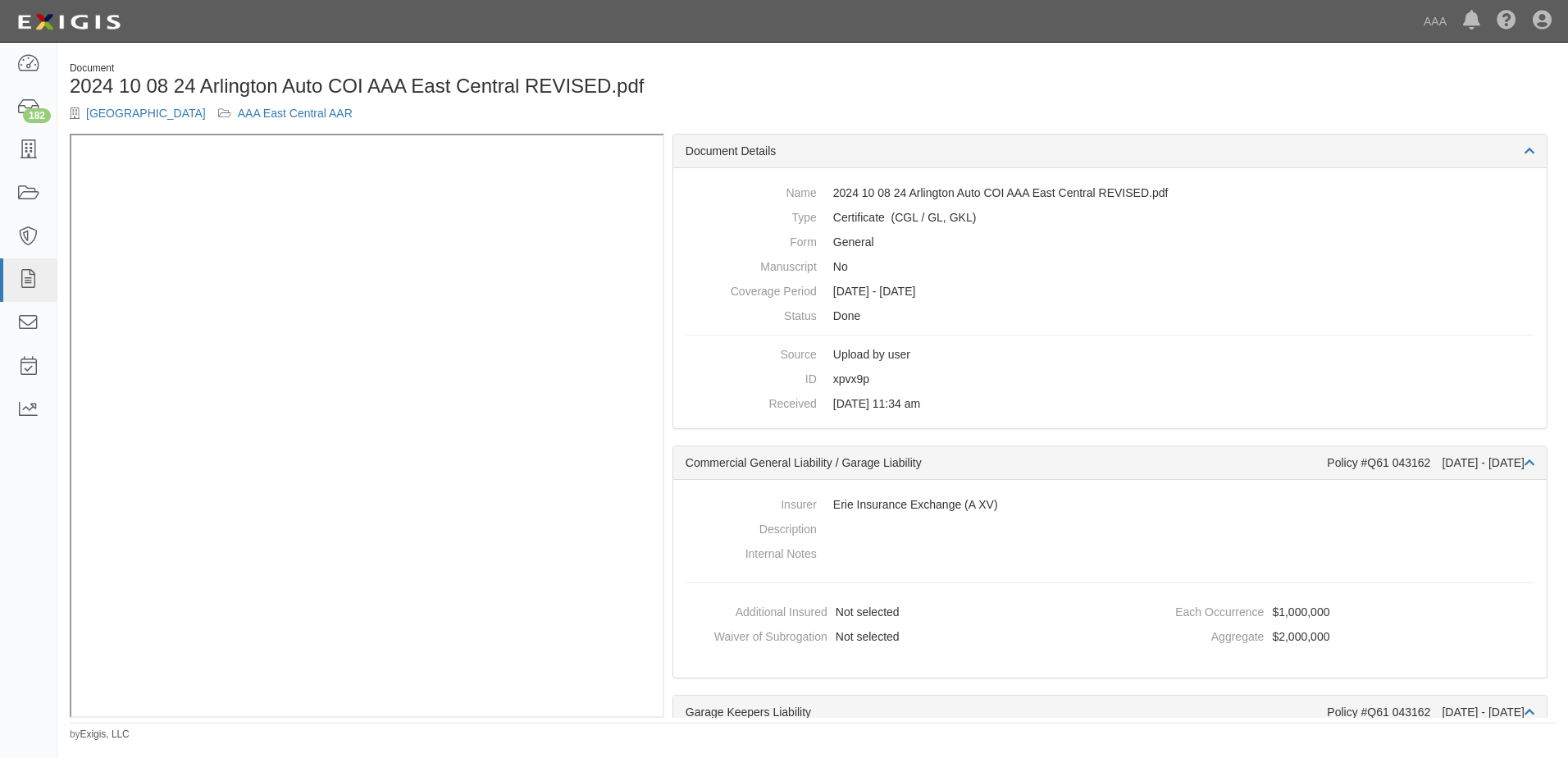
click at [1045, 88] on div "Document 2024 10 08 24 Arlington Auto COI AAA East Central REVISED.pdf [GEOGRAP…" at bounding box center [813, 97] width 1511 height 72
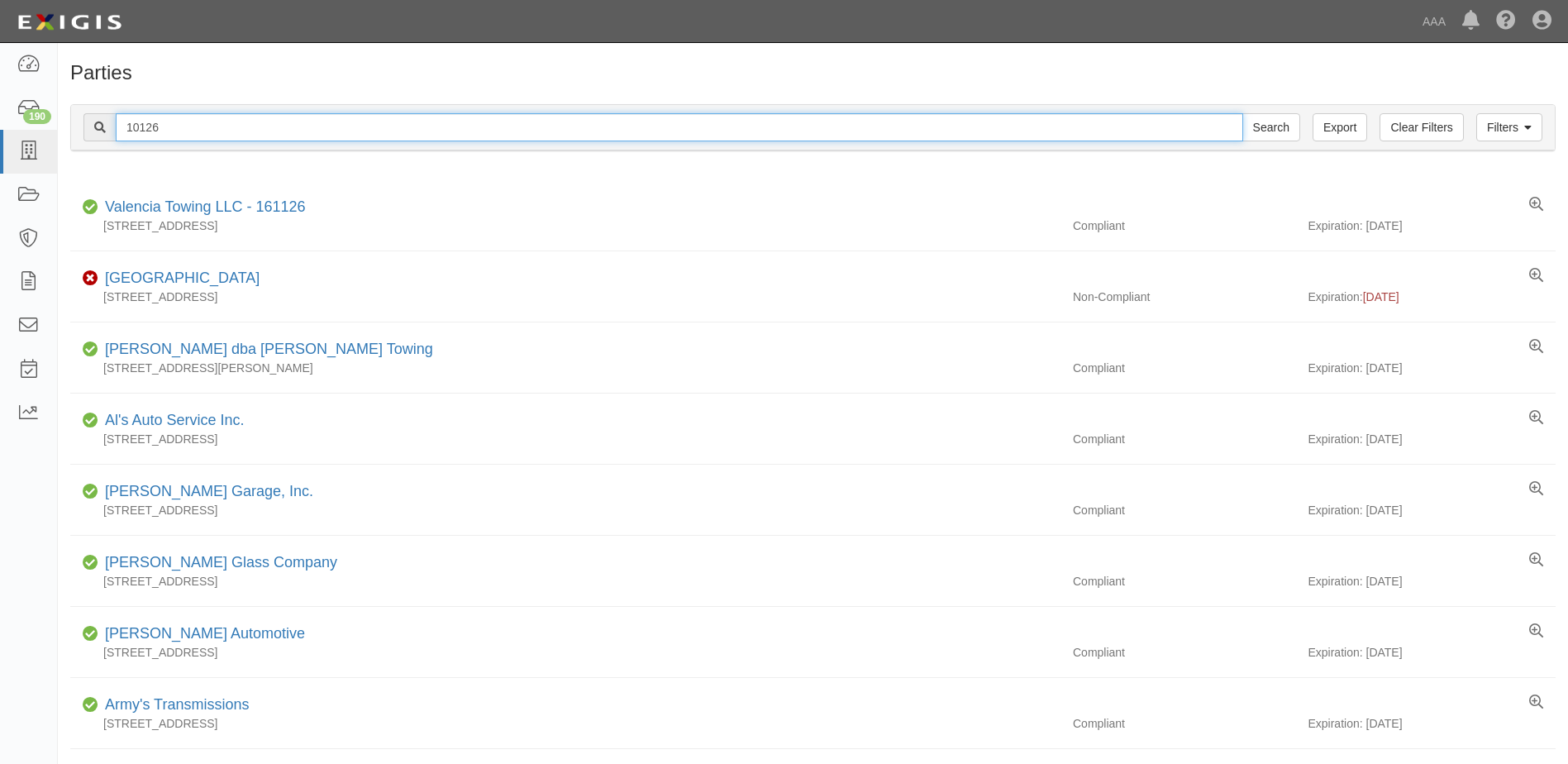
drag, startPoint x: 171, startPoint y: 127, endPoint x: 88, endPoint y: 128, distance: 83.0
click at [88, 128] on div "10126 Search" at bounding box center [691, 127] width 1216 height 28
type input "10402"
click at [1242, 113] on input "Search" at bounding box center [1271, 127] width 58 height 28
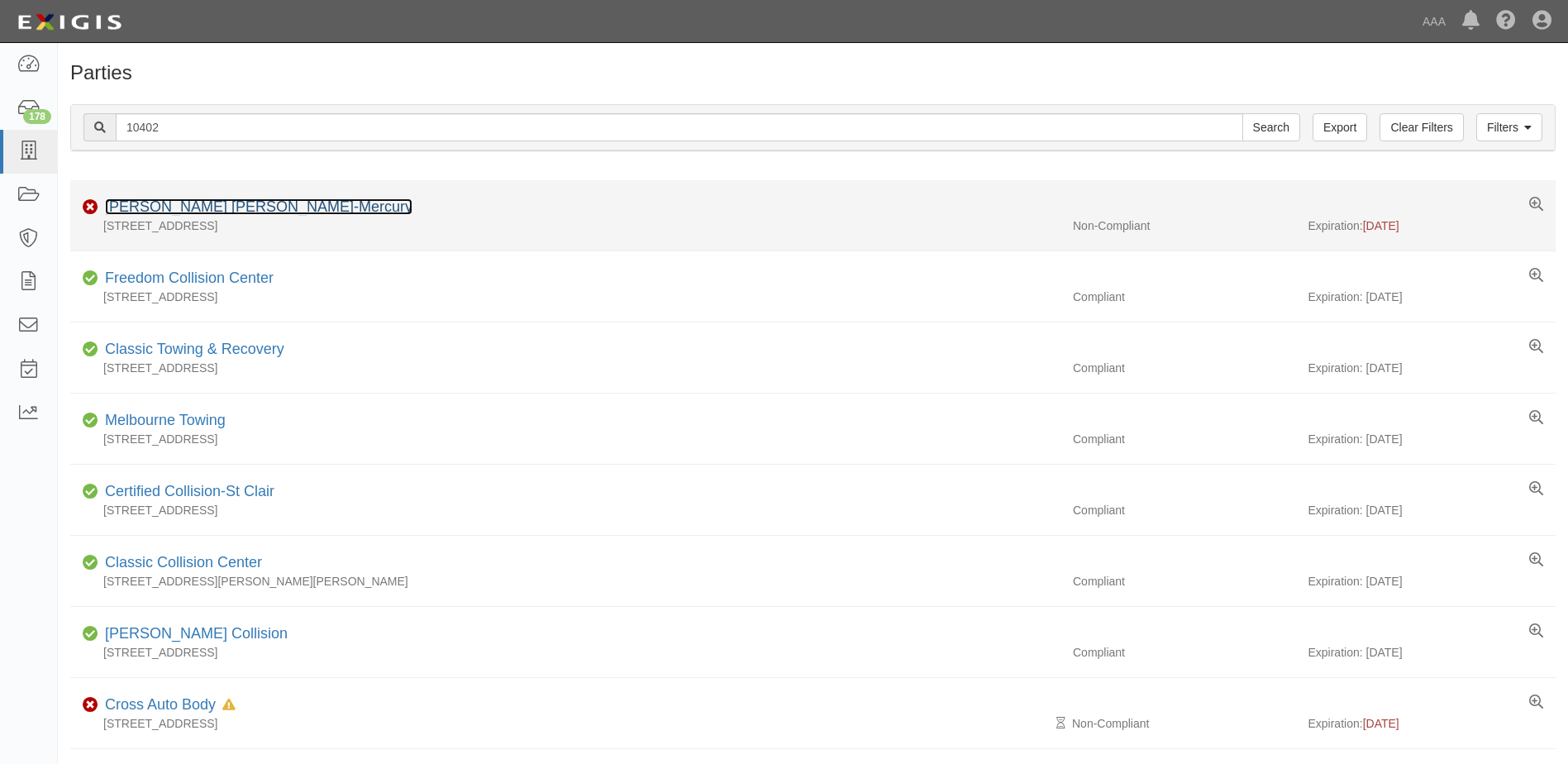
click at [168, 201] on link "[PERSON_NAME] [PERSON_NAME]-Mercury" at bounding box center [258, 206] width 307 height 16
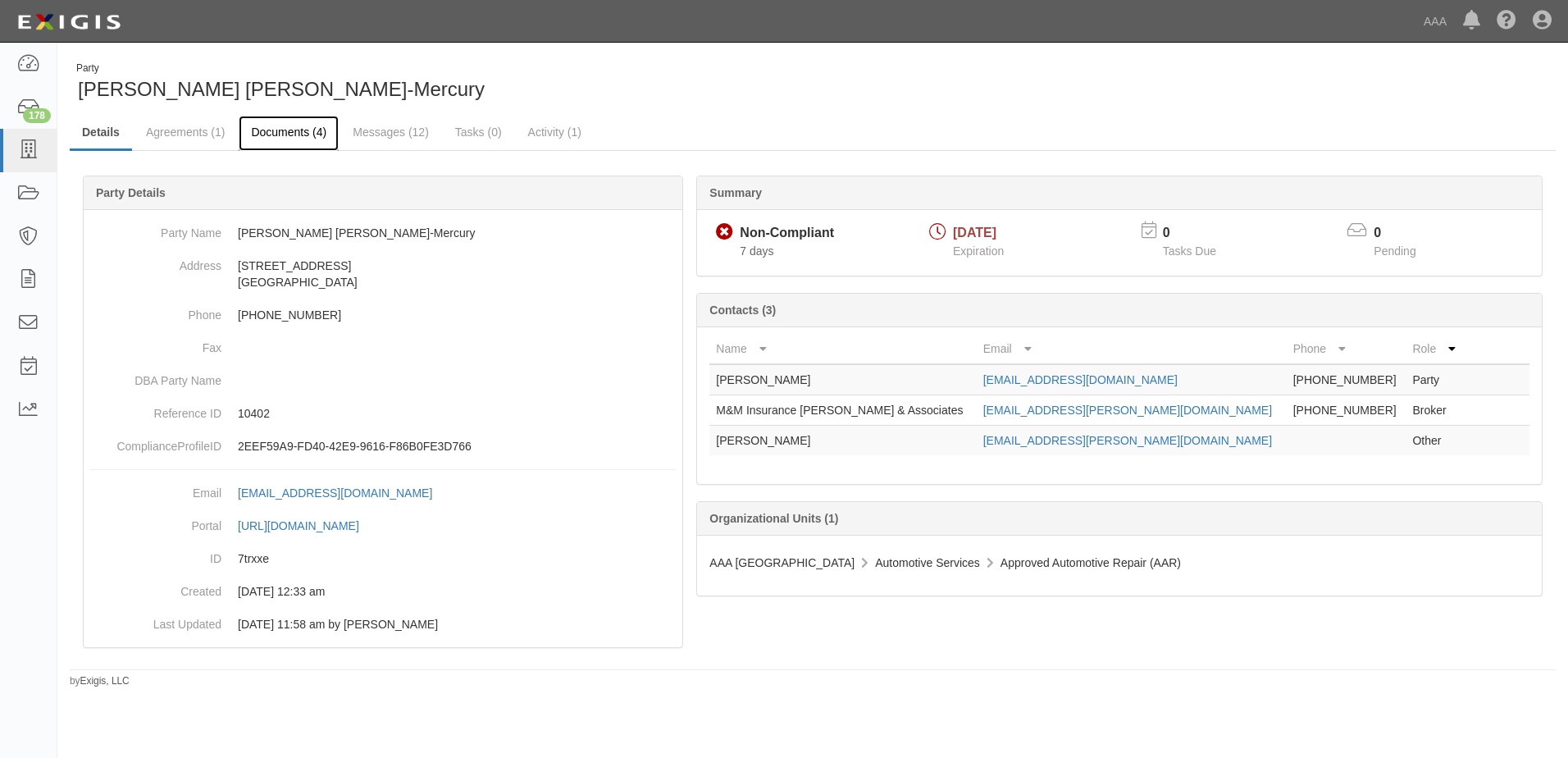
click at [291, 131] on link "Documents (4)" at bounding box center [289, 134] width 100 height 35
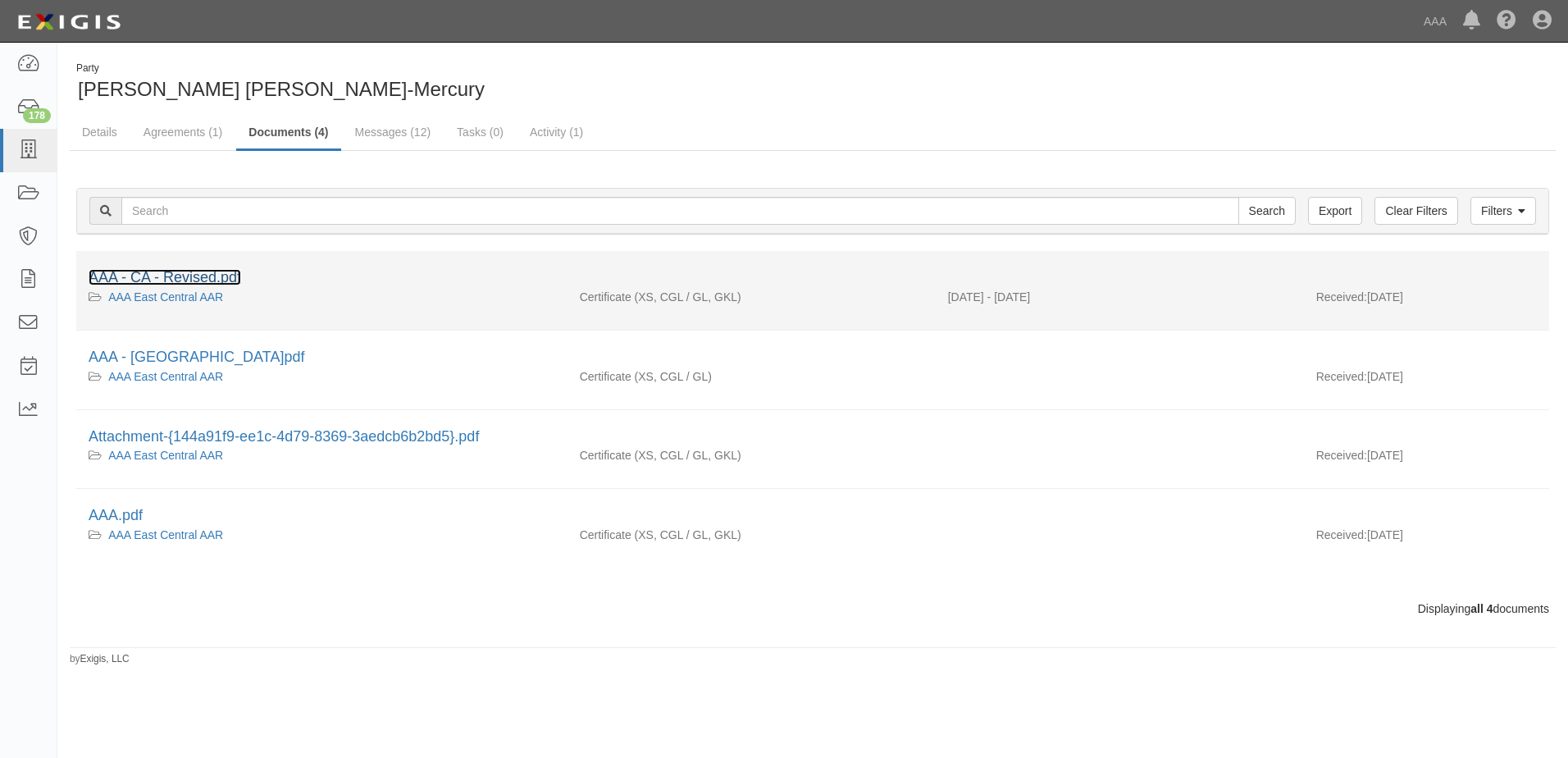
click at [182, 276] on link "AAA - CA - Revised.pdf" at bounding box center [165, 276] width 153 height 16
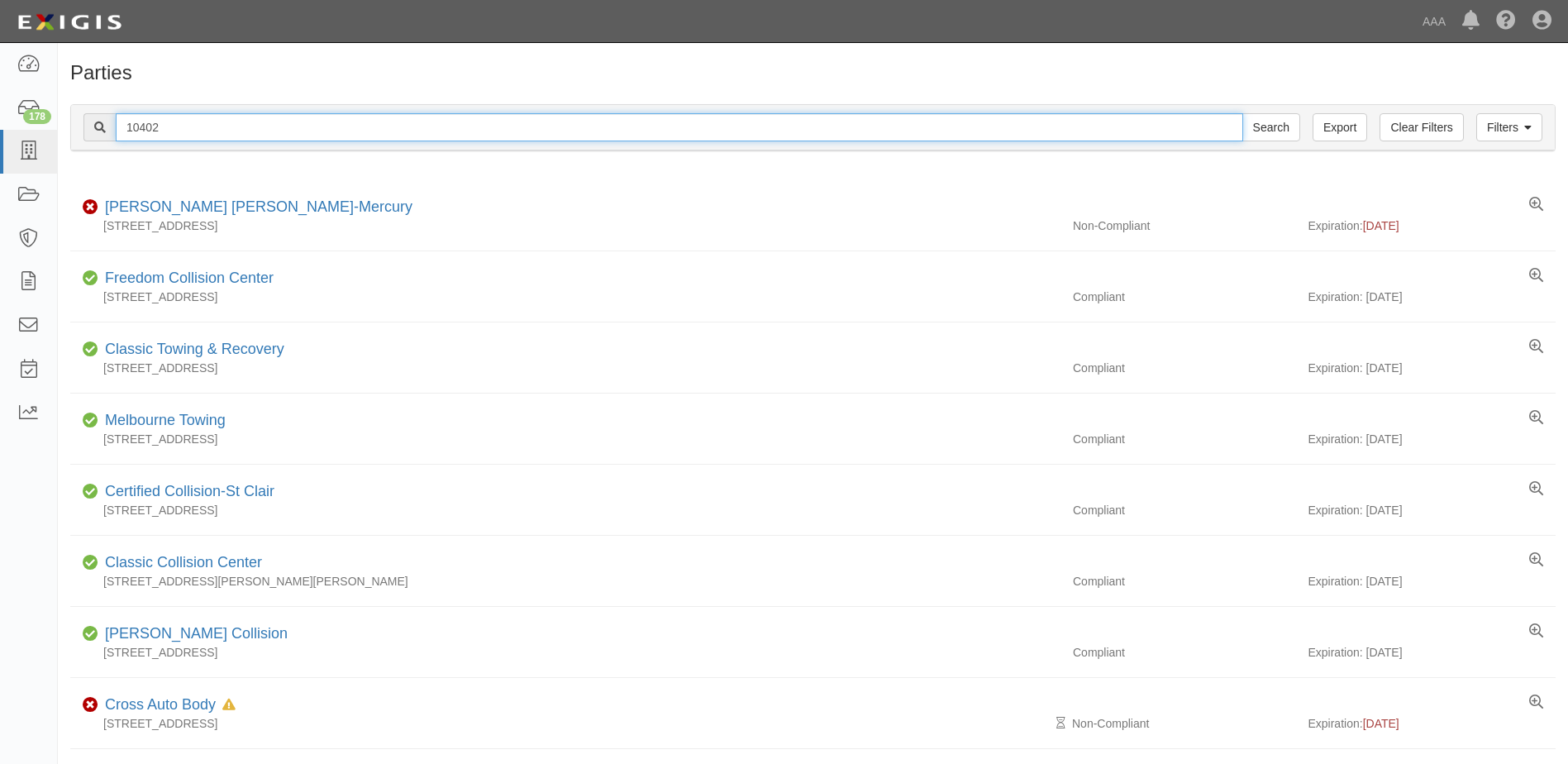
drag, startPoint x: 175, startPoint y: 129, endPoint x: 106, endPoint y: 128, distance: 69.0
click at [106, 128] on div "10402 Search" at bounding box center [691, 127] width 1216 height 28
type input "25033"
click at [1242, 113] on input "Search" at bounding box center [1271, 127] width 58 height 28
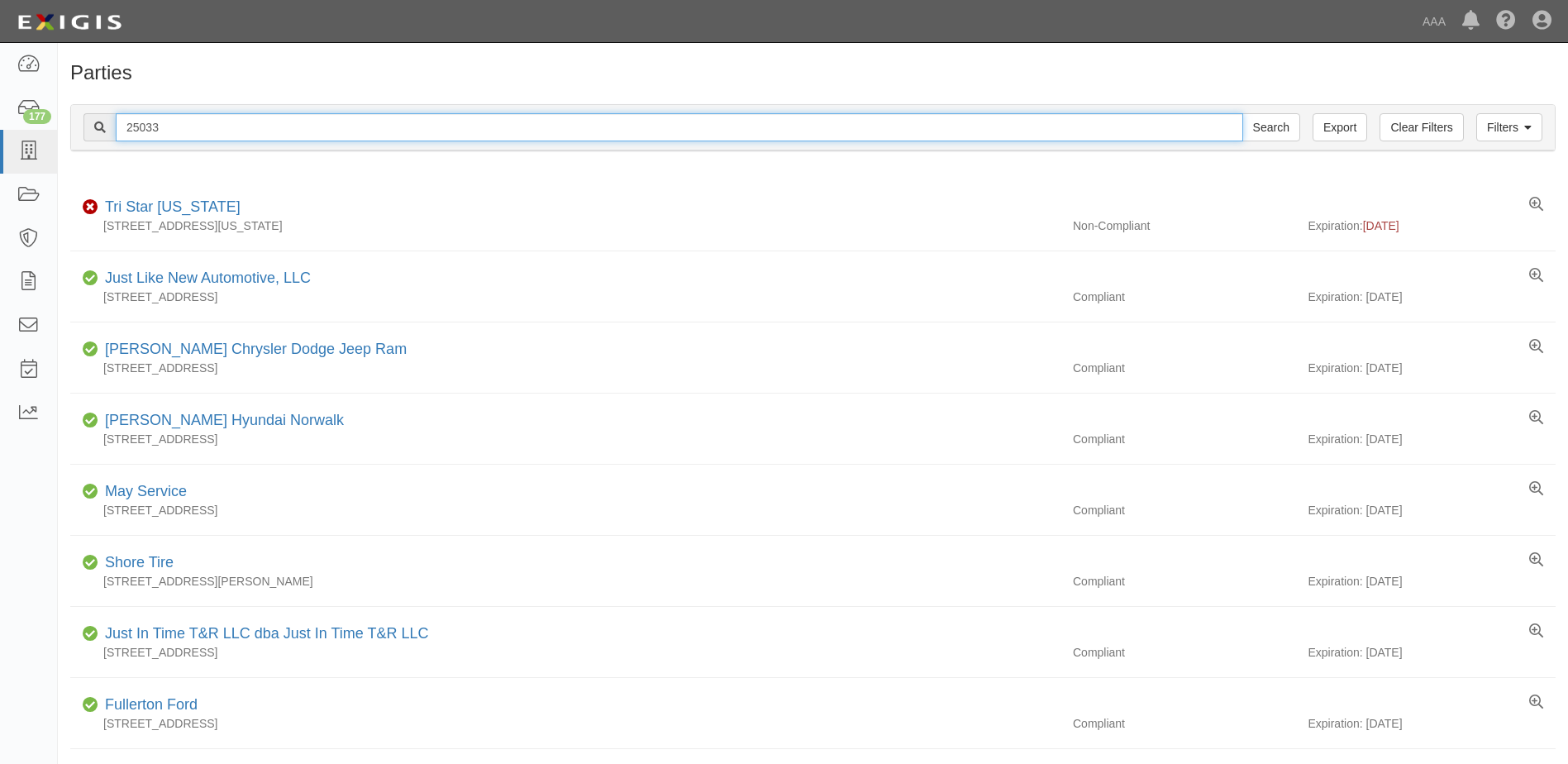
drag, startPoint x: 172, startPoint y: 125, endPoint x: 82, endPoint y: 128, distance: 90.0
click at [82, 128] on div "Filters Clear Filters Export 25033 Search Filters" at bounding box center [813, 127] width 1484 height 45
type input "10316"
click at [1242, 113] on input "Search" at bounding box center [1271, 127] width 58 height 28
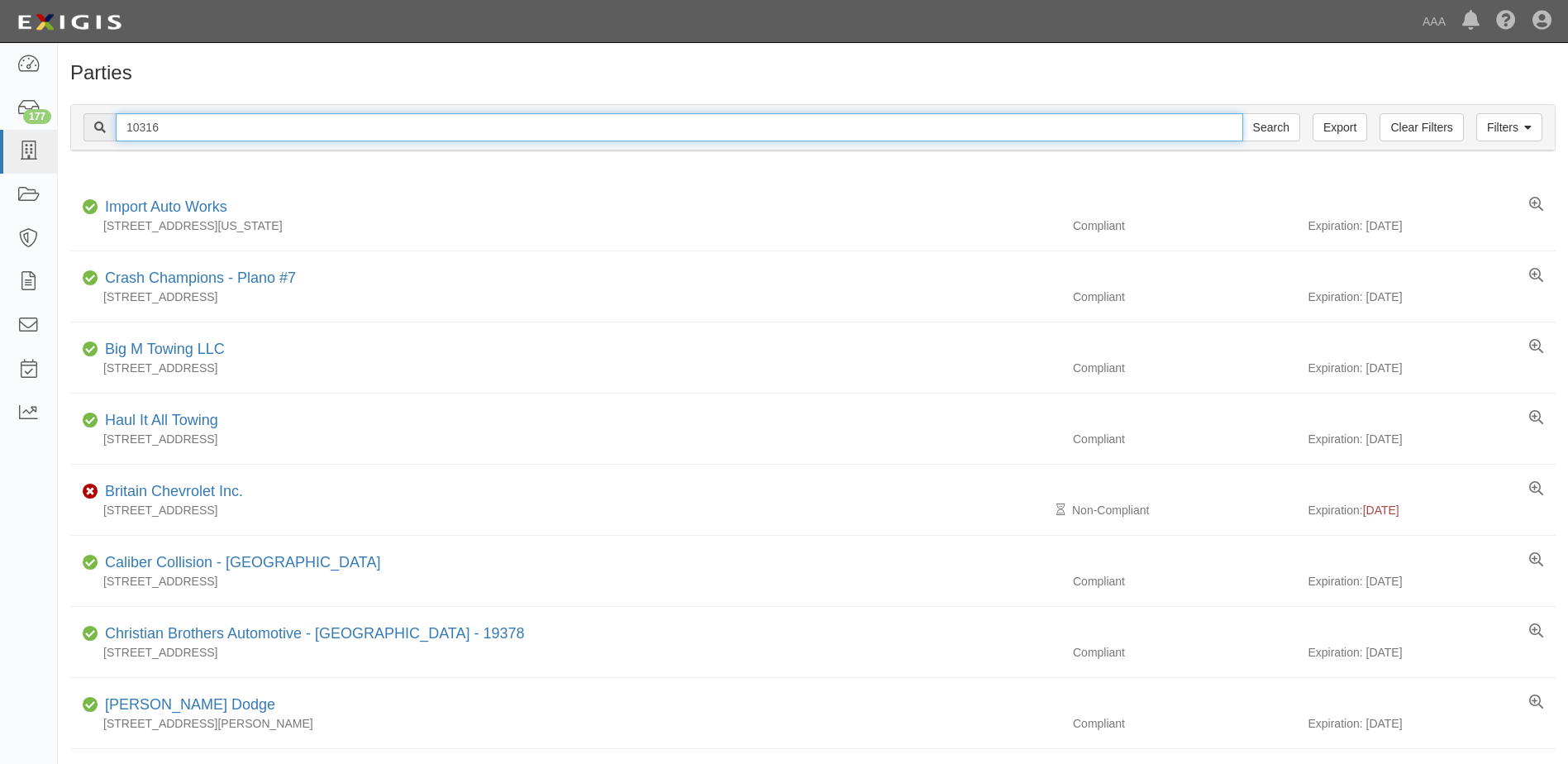
drag, startPoint x: 141, startPoint y: 122, endPoint x: 105, endPoint y: 120, distance: 36.1
click at [105, 120] on div "10316 Search" at bounding box center [691, 127] width 1216 height 28
type input "20901"
click at [1242, 113] on input "Search" at bounding box center [1271, 127] width 58 height 28
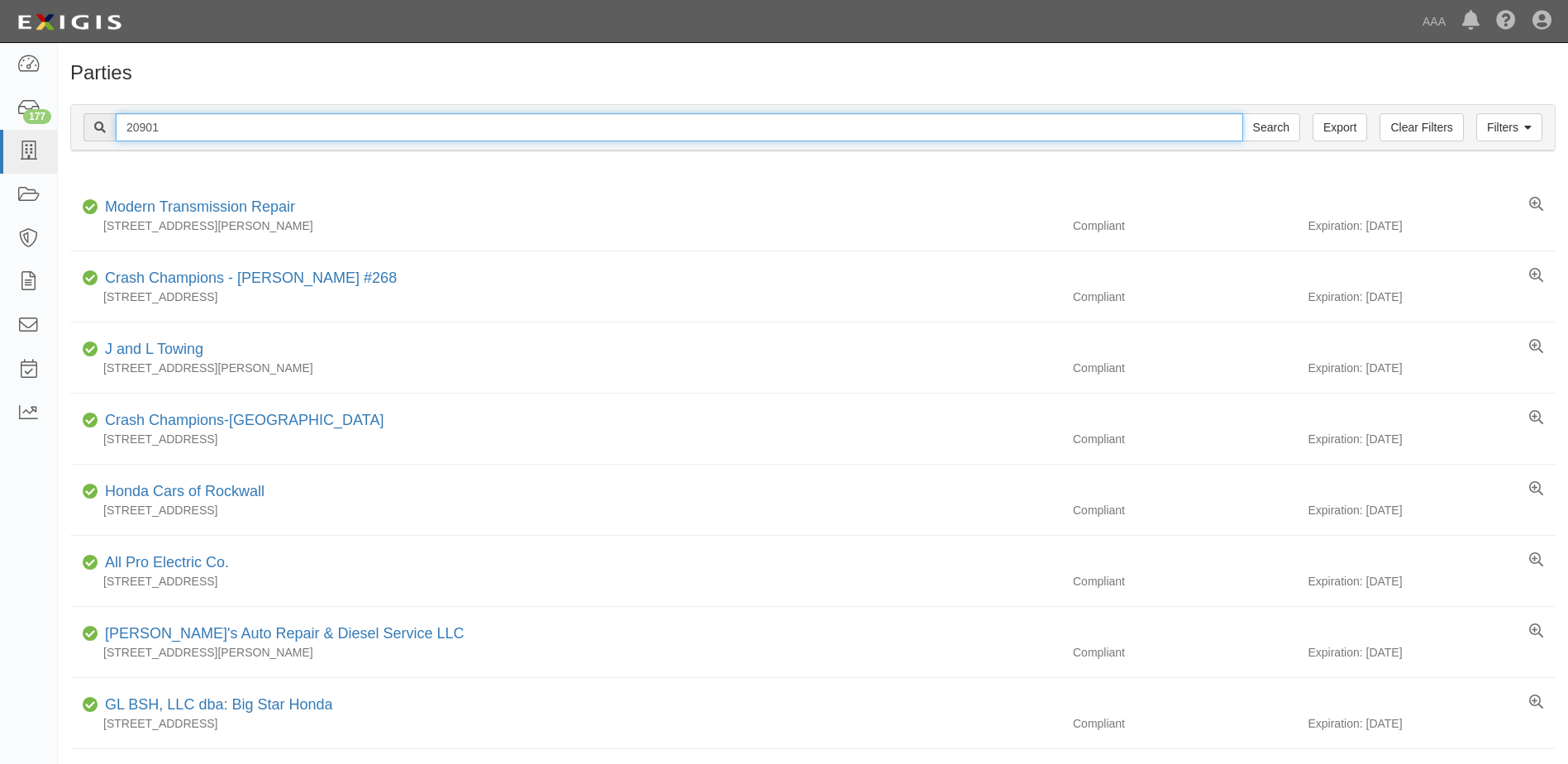
drag, startPoint x: 173, startPoint y: 126, endPoint x: 112, endPoint y: 121, distance: 61.2
click at [112, 121] on div "20901 Search" at bounding box center [691, 127] width 1216 height 28
type input "10479"
click at [1242, 113] on input "Search" at bounding box center [1271, 127] width 58 height 28
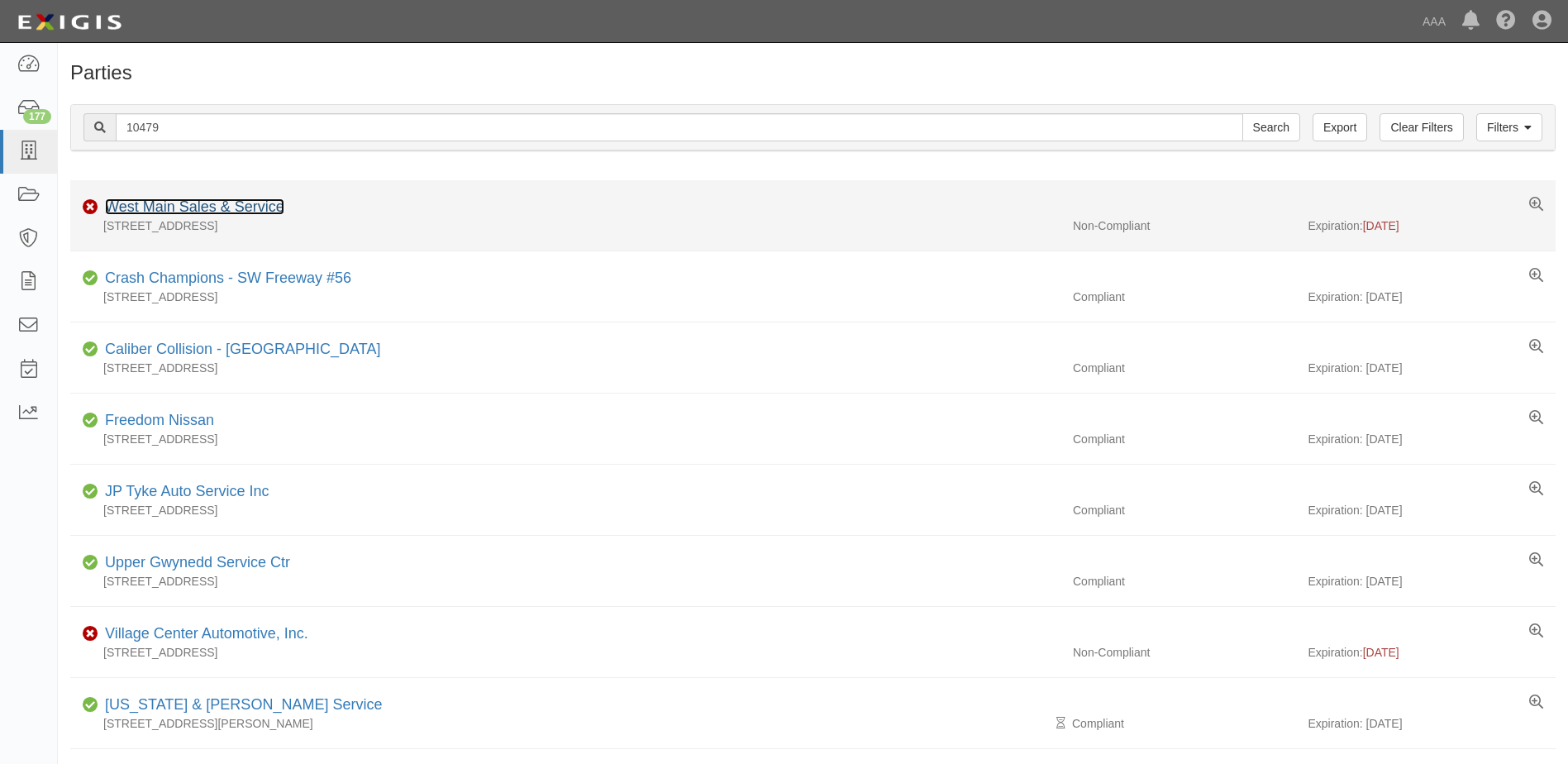
click at [182, 204] on link "West Main Sales & Service" at bounding box center [194, 206] width 180 height 16
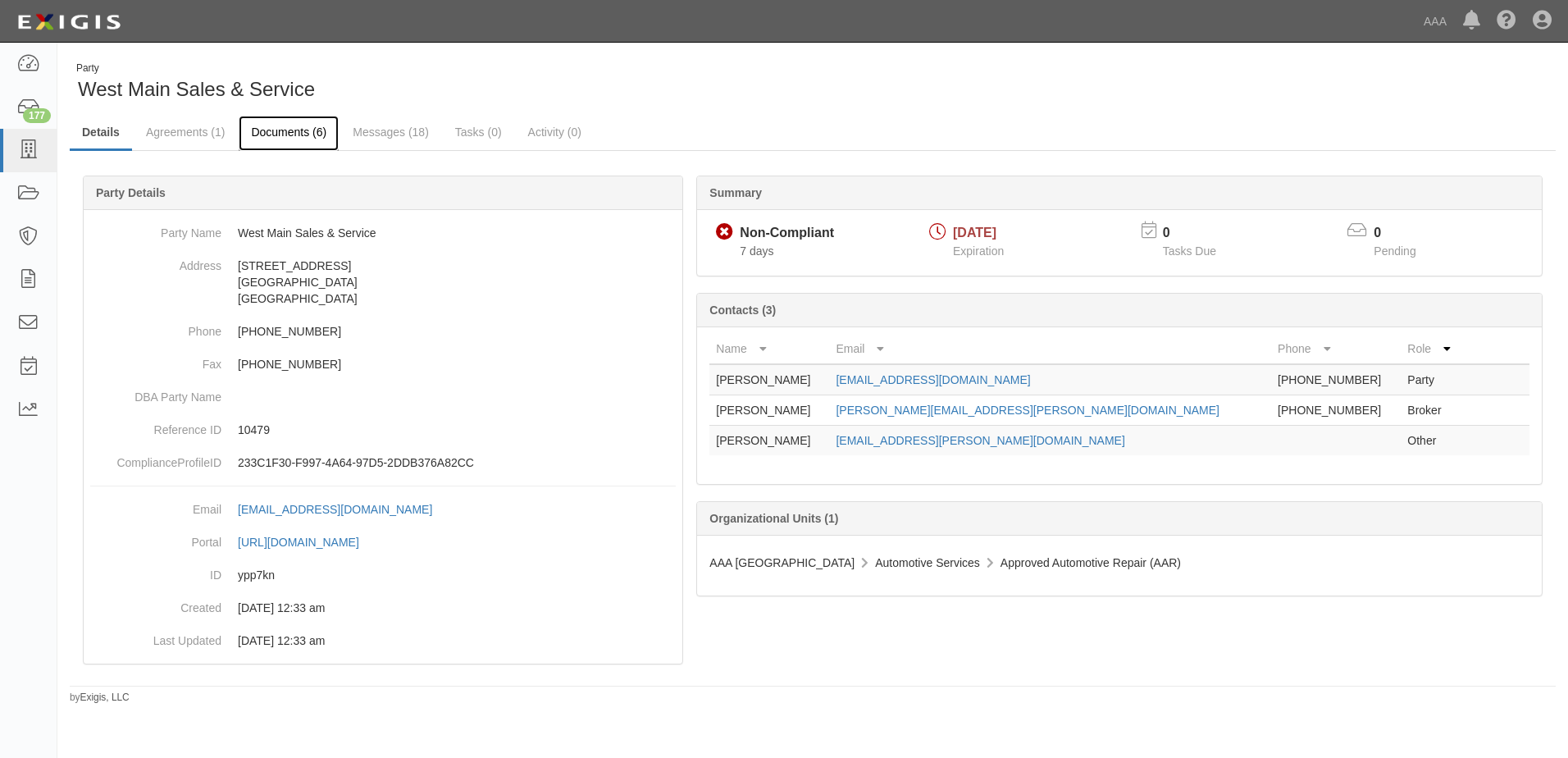
click at [272, 132] on link "Documents (6)" at bounding box center [289, 134] width 100 height 35
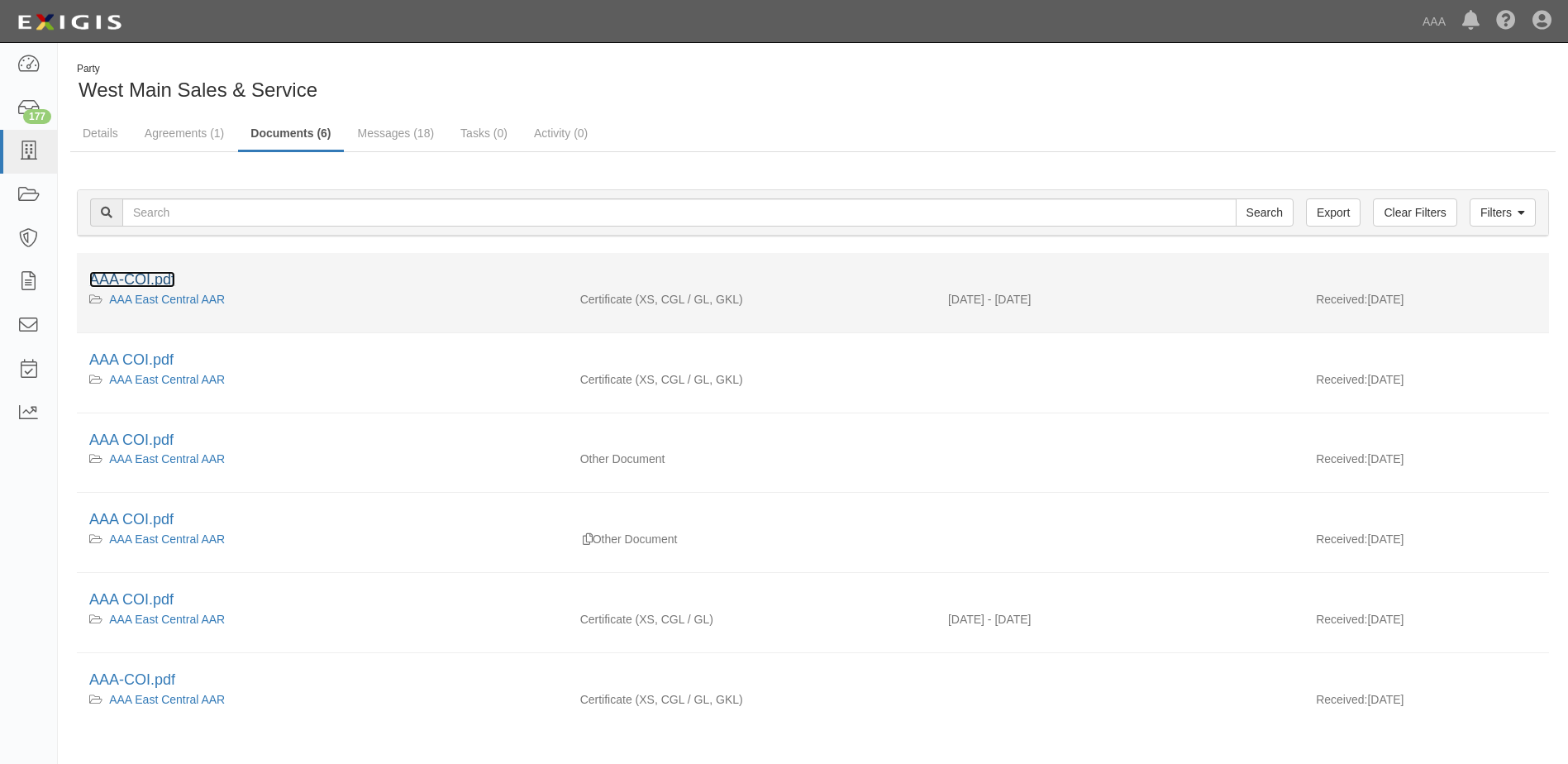
click at [130, 278] on link "AAA-COI.pdf" at bounding box center [132, 279] width 86 height 16
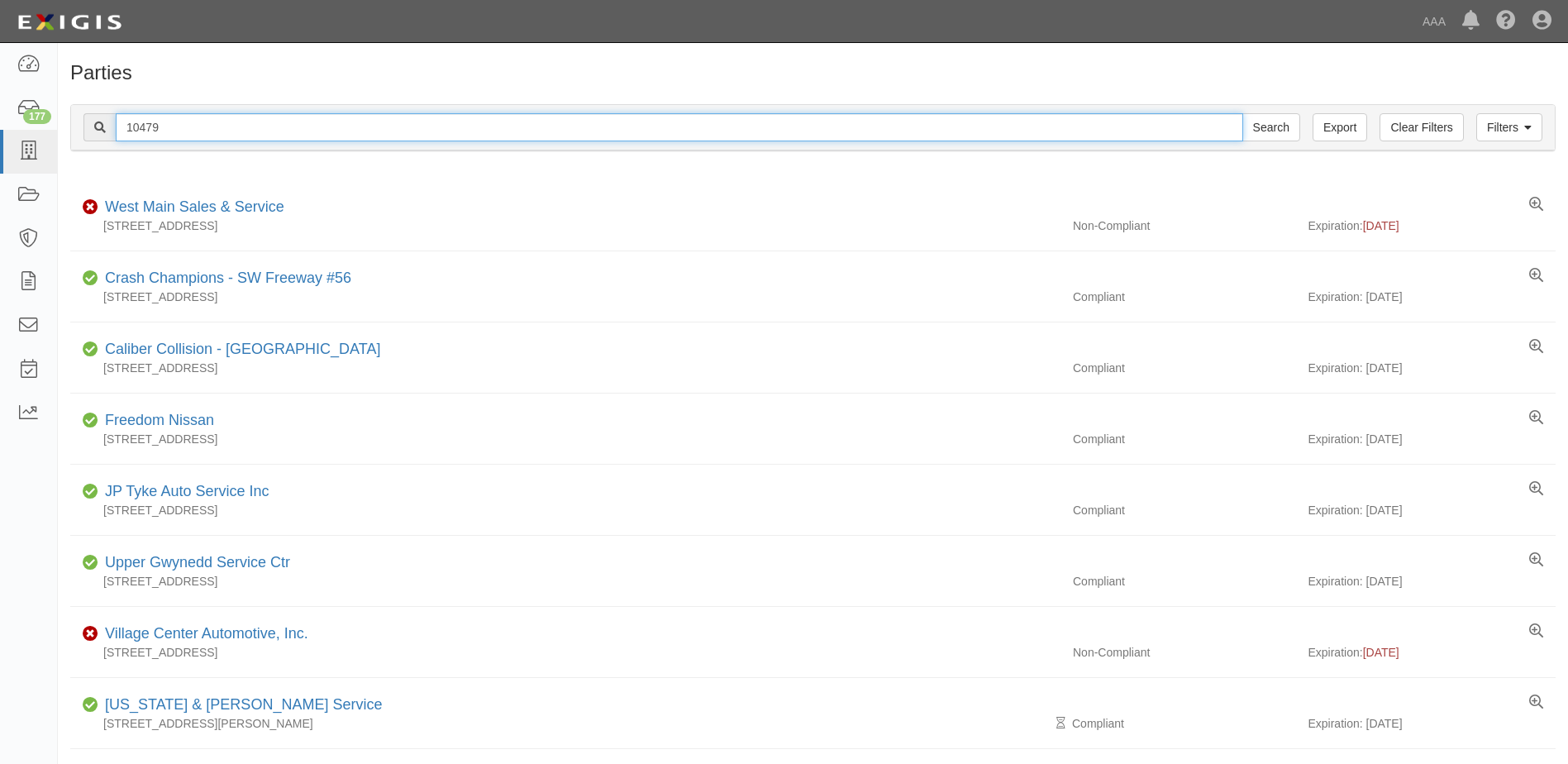
drag, startPoint x: 169, startPoint y: 126, endPoint x: 68, endPoint y: 116, distance: 101.5
click at [72, 114] on div "Filters Clear Filters Export 10479 Search Filters" at bounding box center [813, 127] width 1484 height 45
type input "20824"
click at [1242, 113] on input "Search" at bounding box center [1271, 127] width 58 height 28
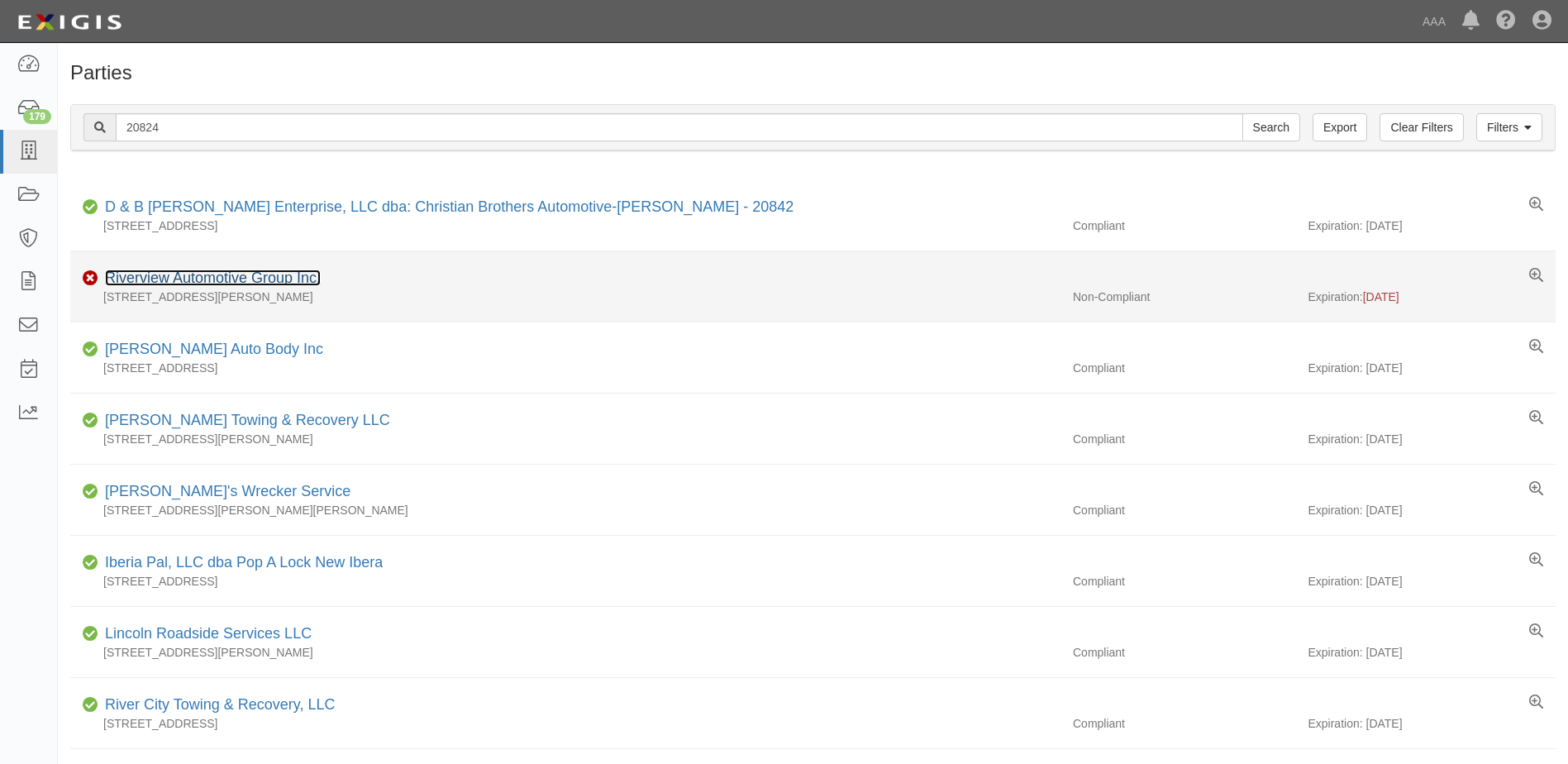
click at [159, 271] on link "Riverview Automotive Group Inc." at bounding box center [212, 278] width 215 height 16
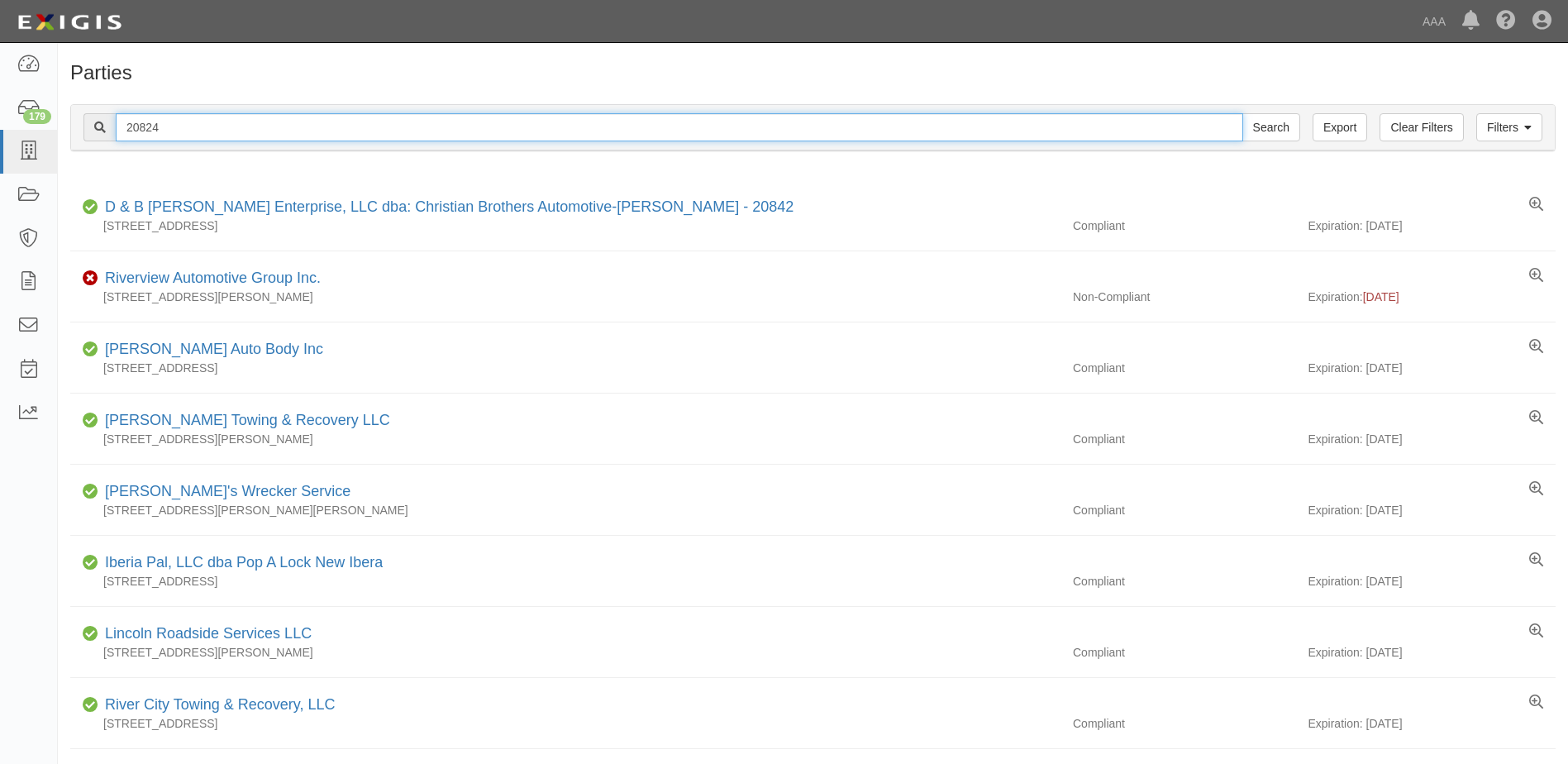
drag, startPoint x: 180, startPoint y: 129, endPoint x: 122, endPoint y: 124, distance: 58.2
click at [122, 124] on input "20824" at bounding box center [679, 127] width 1127 height 28
type input "20824"
click at [1242, 113] on input "Search" at bounding box center [1271, 127] width 58 height 28
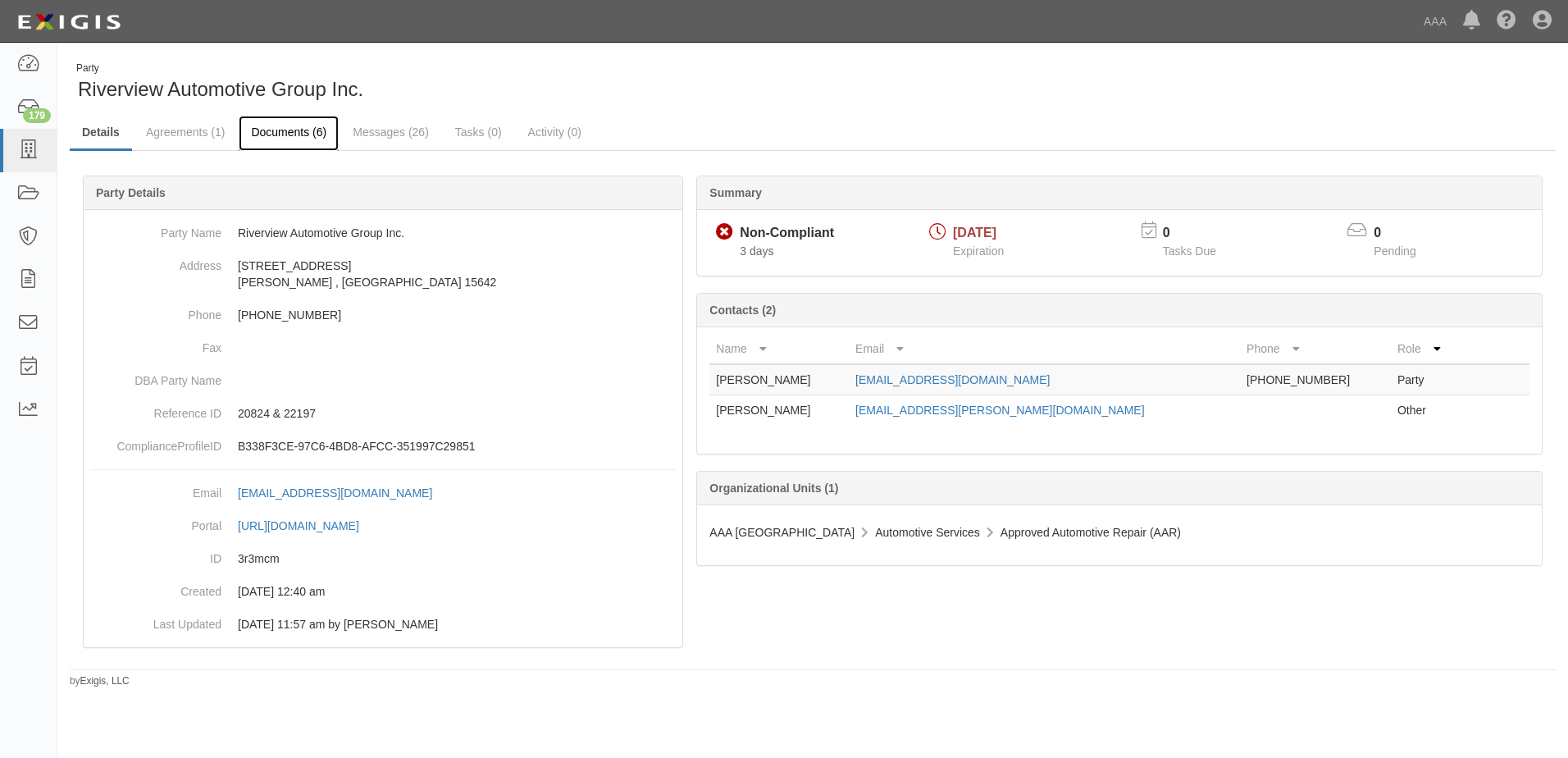
click at [275, 130] on link "Documents (6)" at bounding box center [289, 134] width 100 height 35
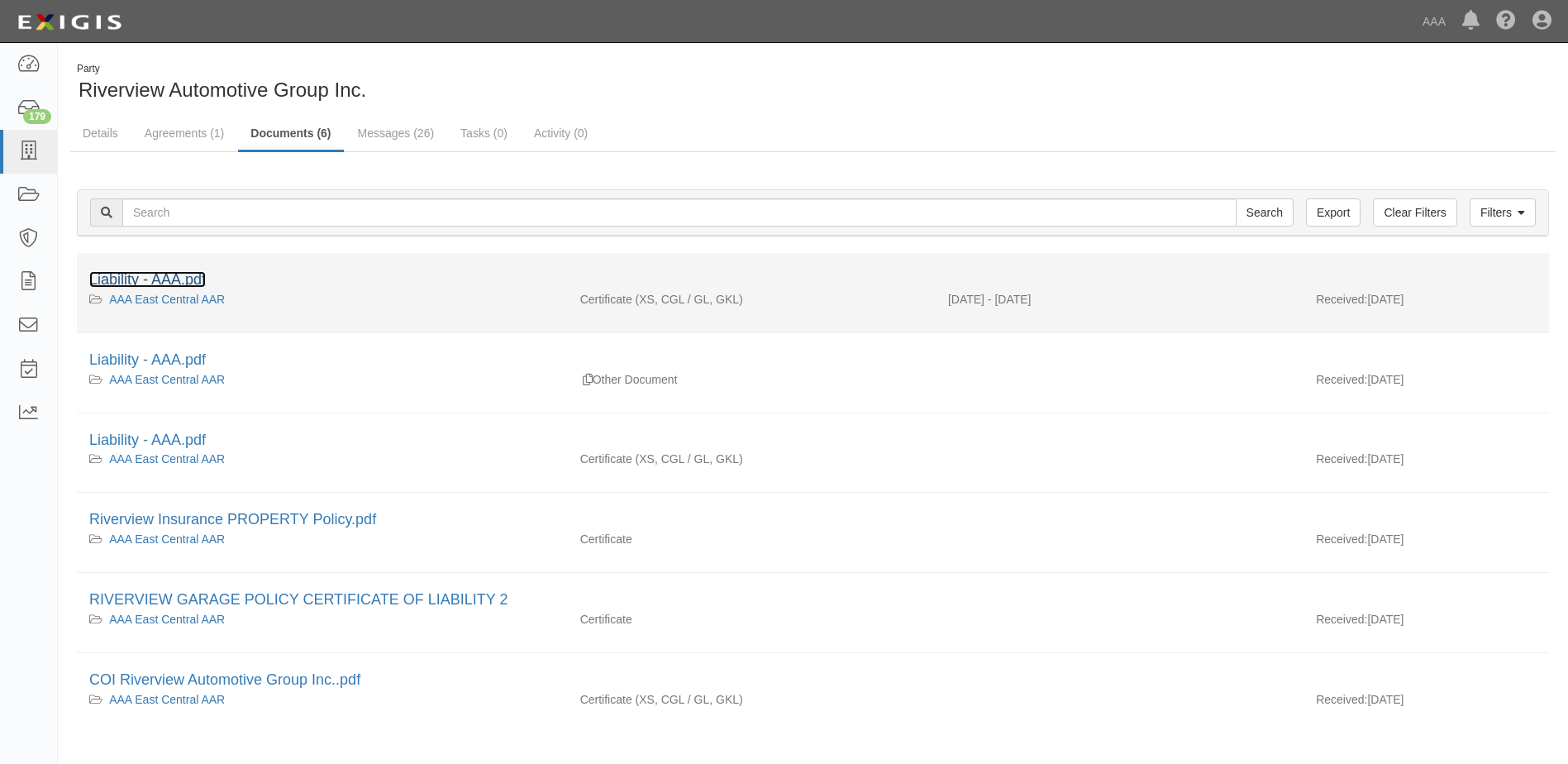
click at [140, 282] on link "Liability - AAA.pdf" at bounding box center [147, 279] width 117 height 16
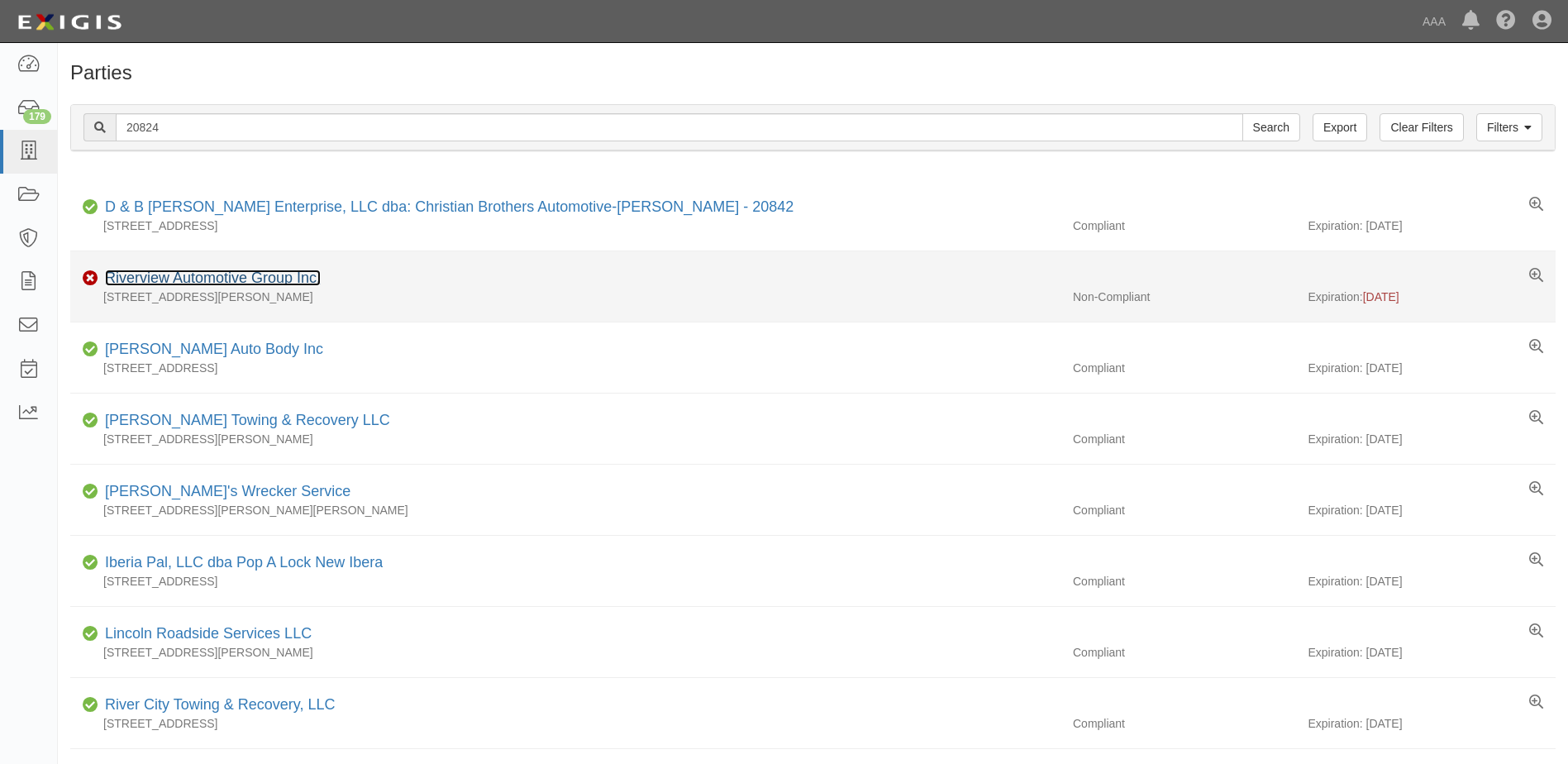
click at [175, 275] on link "Riverview Automotive Group Inc." at bounding box center [212, 278] width 215 height 16
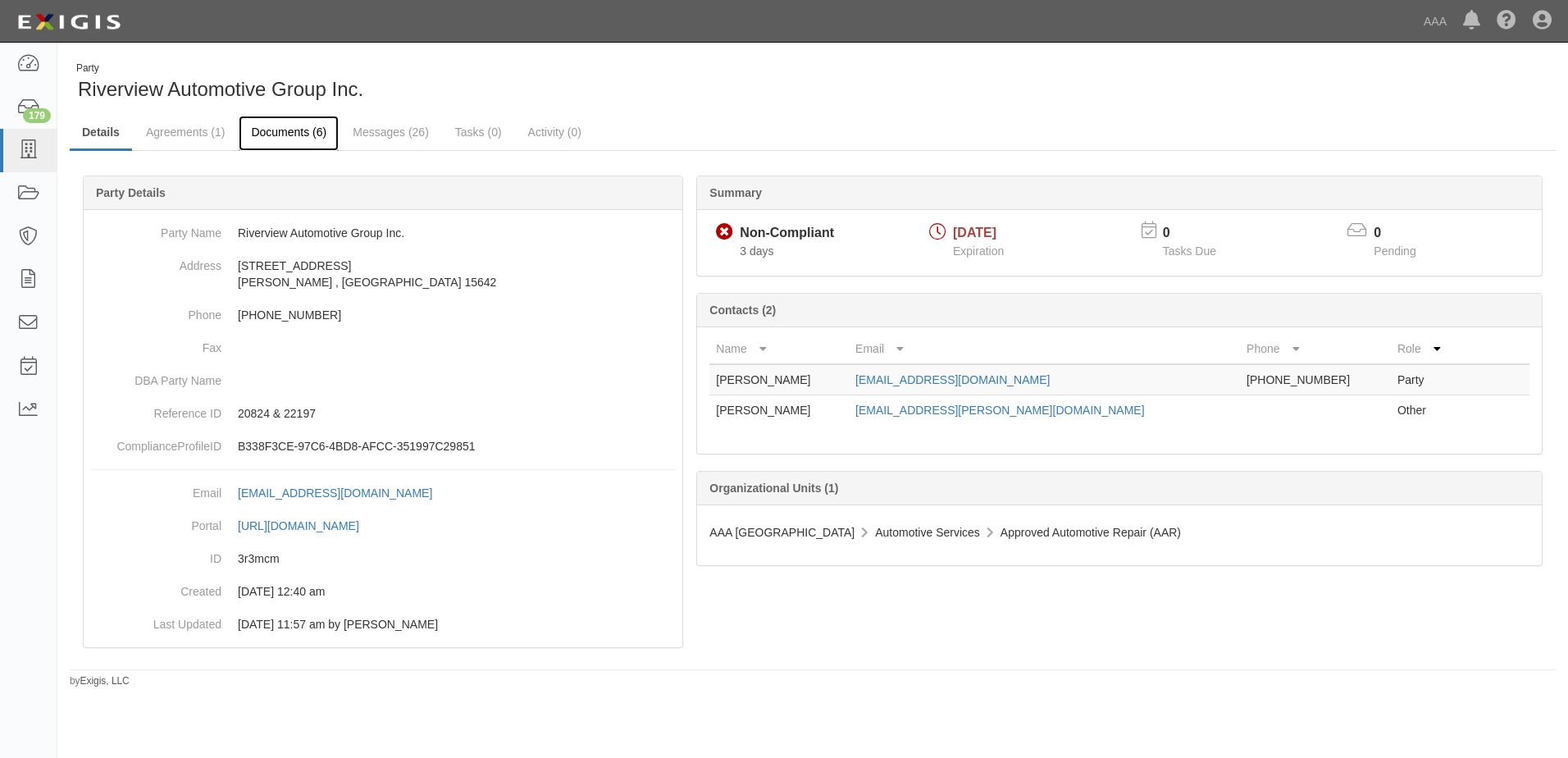
click at [293, 130] on link "Documents (6)" at bounding box center [289, 134] width 100 height 35
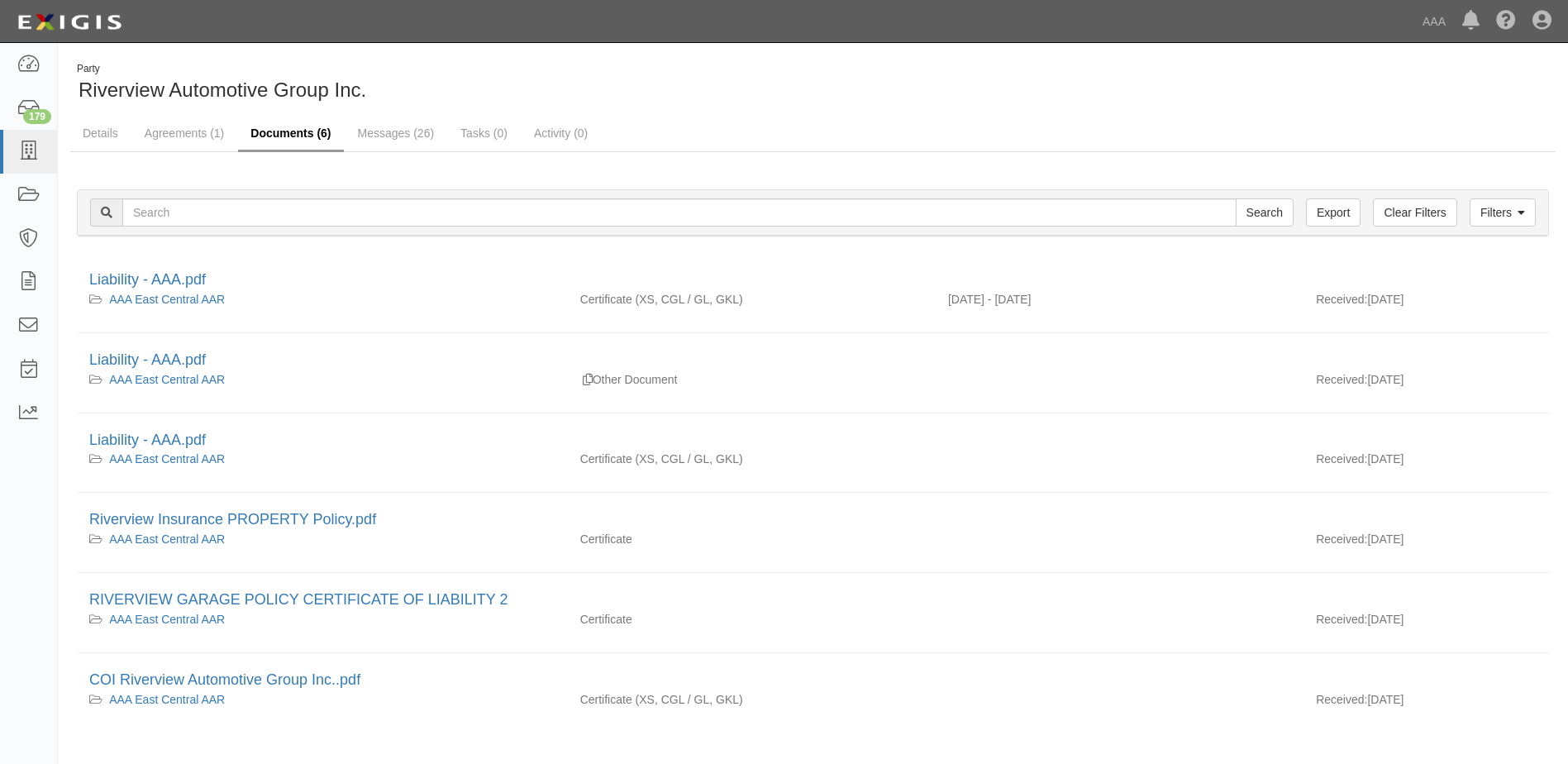
click at [287, 131] on link "Documents (6)" at bounding box center [290, 135] width 105 height 36
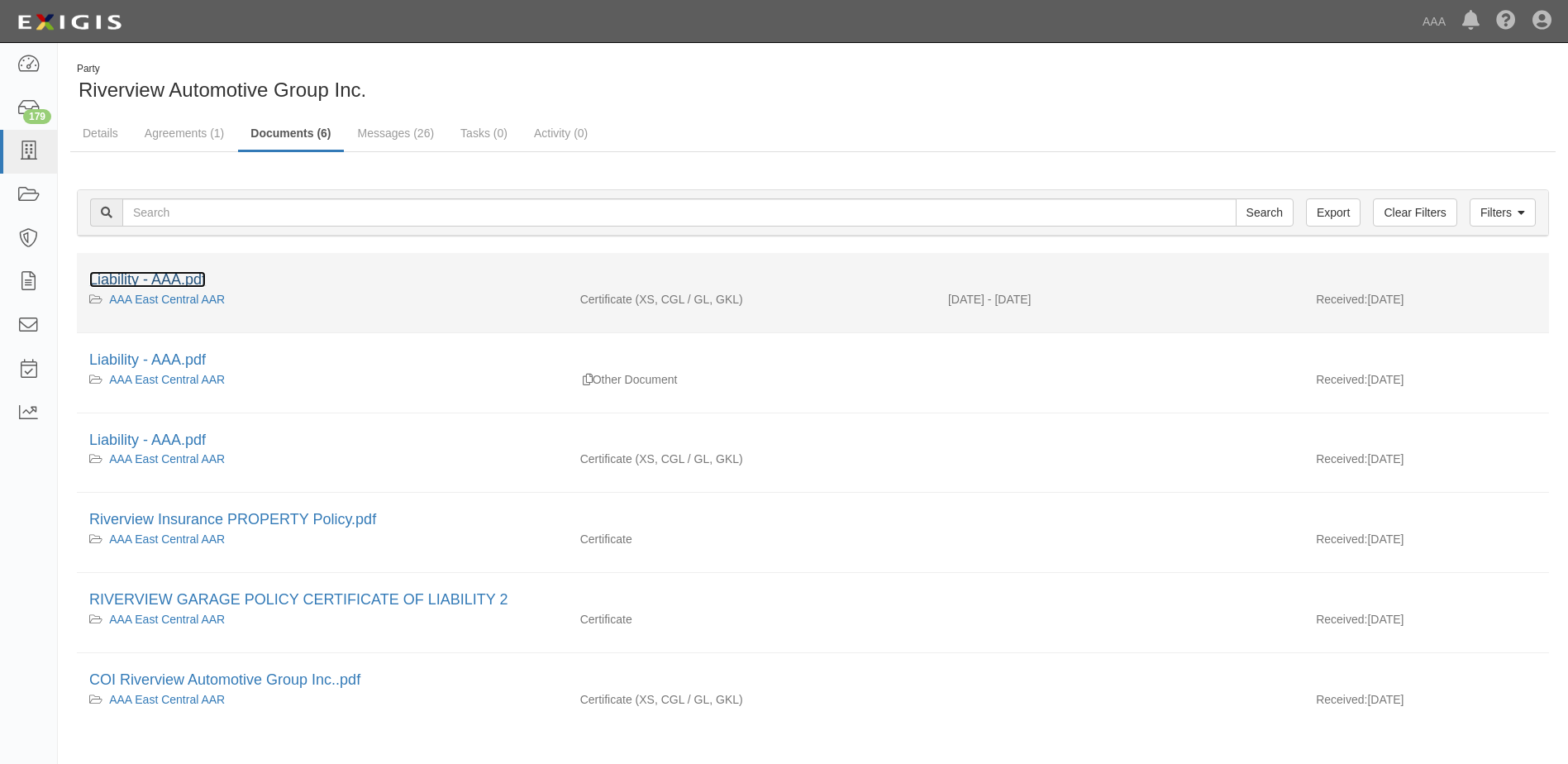
click at [156, 277] on link "Liability - AAA.pdf" at bounding box center [147, 279] width 117 height 16
